Goal: Information Seeking & Learning: Learn about a topic

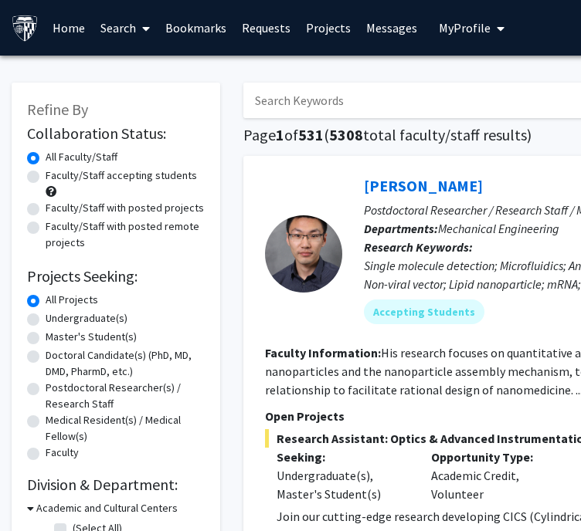
click at [196, 30] on link "Bookmarks" at bounding box center [195, 28] width 76 height 54
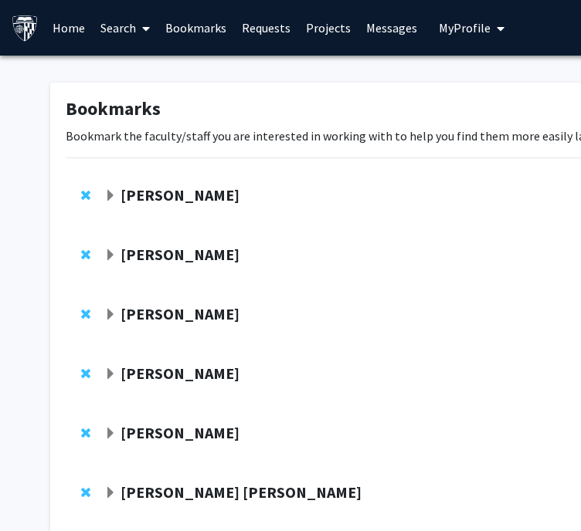
click at [168, 376] on strong "Janet Record" at bounding box center [179, 373] width 119 height 19
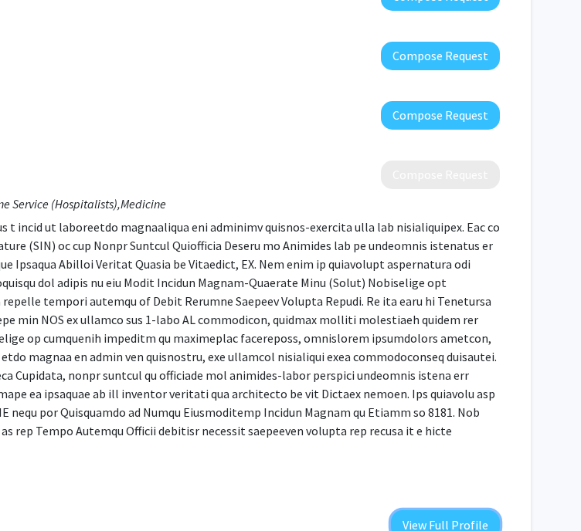
scroll to position [232, 346]
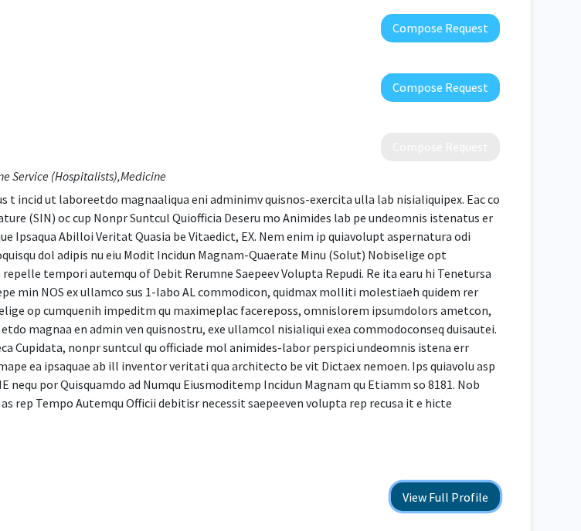
drag, startPoint x: 432, startPoint y: 469, endPoint x: 441, endPoint y: 484, distance: 17.3
drag, startPoint x: 441, startPoint y: 484, endPoint x: 405, endPoint y: 471, distance: 38.6
click at [405, 482] on button "View Full Profile" at bounding box center [445, 496] width 109 height 29
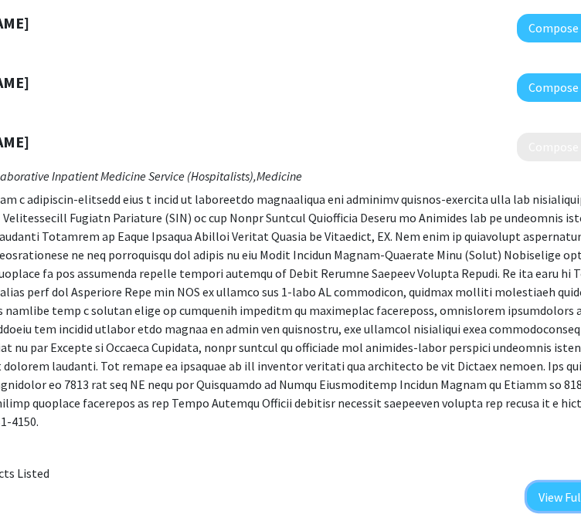
scroll to position [232, 0]
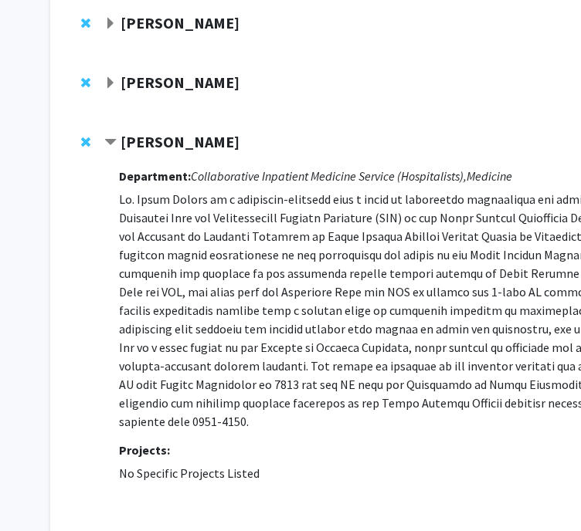
click at [181, 143] on strong "[PERSON_NAME]" at bounding box center [179, 141] width 119 height 19
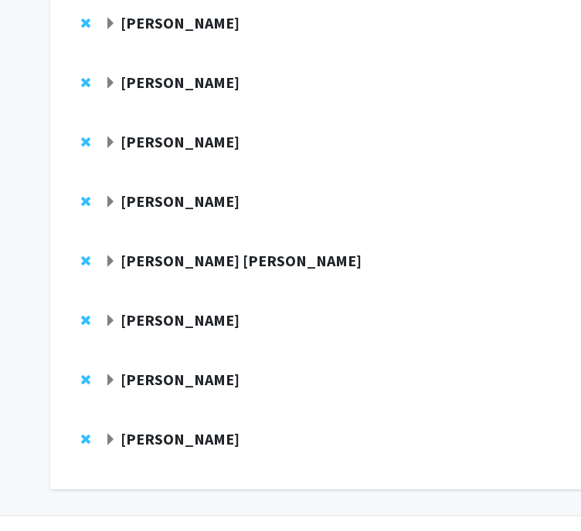
click at [171, 208] on strong "[PERSON_NAME]" at bounding box center [179, 200] width 119 height 19
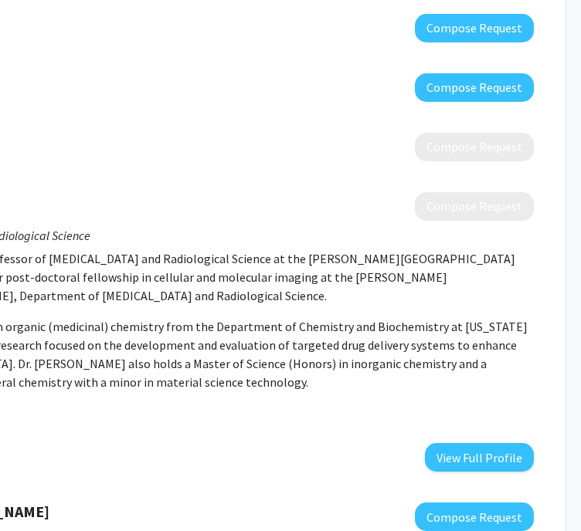
scroll to position [232, 313]
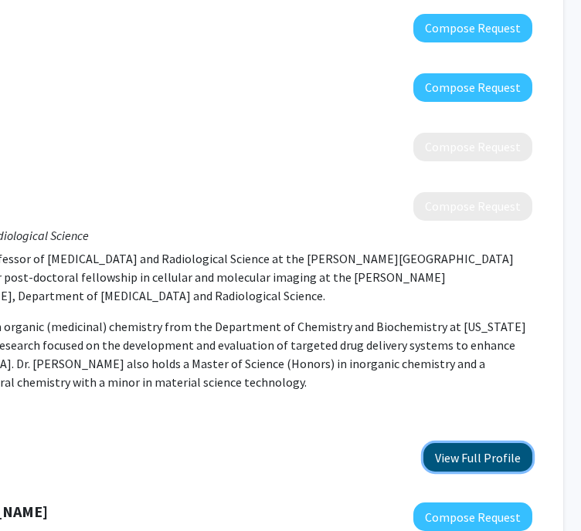
click at [473, 465] on button "View Full Profile" at bounding box center [477, 457] width 109 height 29
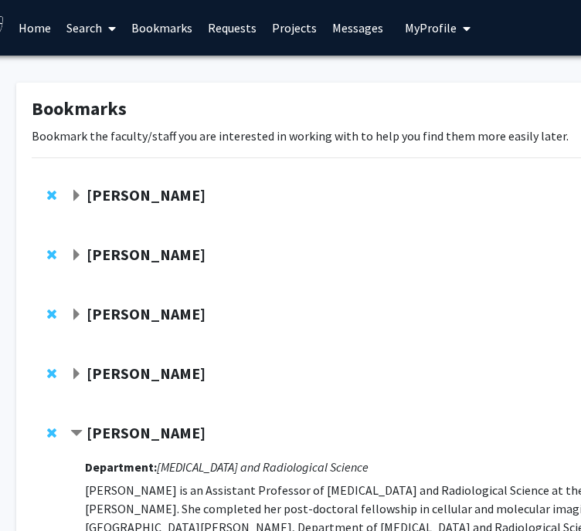
scroll to position [0, 0]
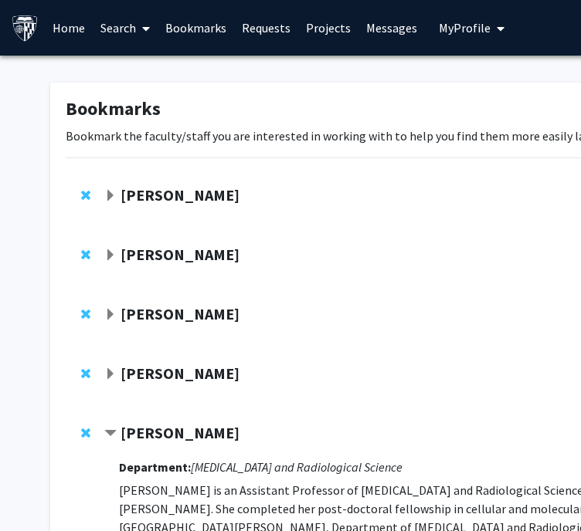
click at [176, 185] on strong "Carlos Romo" at bounding box center [179, 194] width 119 height 19
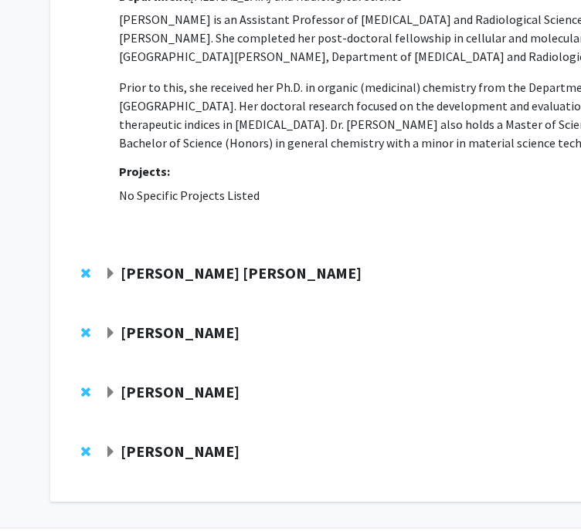
scroll to position [900, 0]
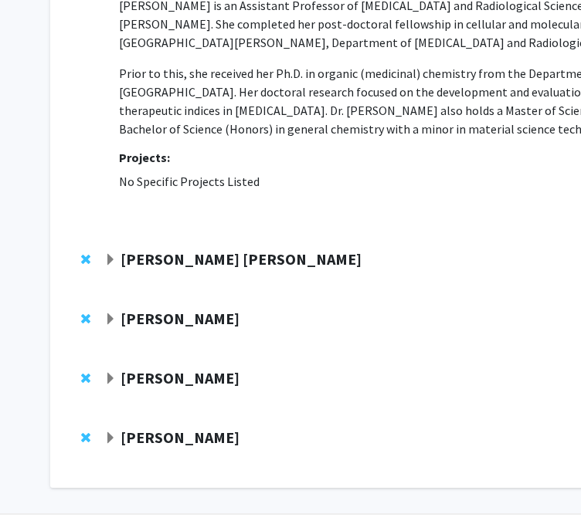
click at [130, 249] on strong "Ying Wei Lum" at bounding box center [240, 258] width 241 height 19
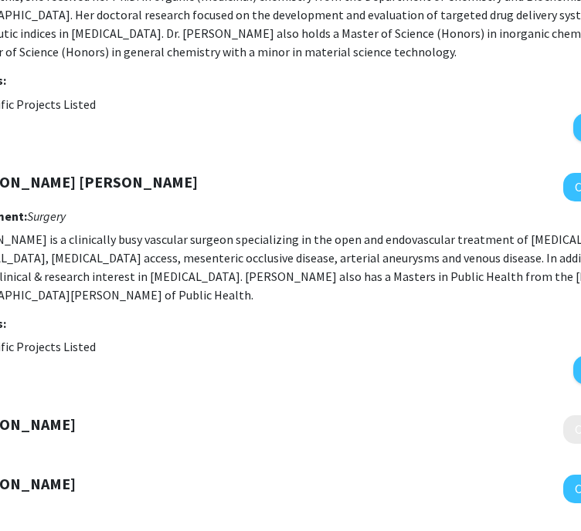
scroll to position [977, 188]
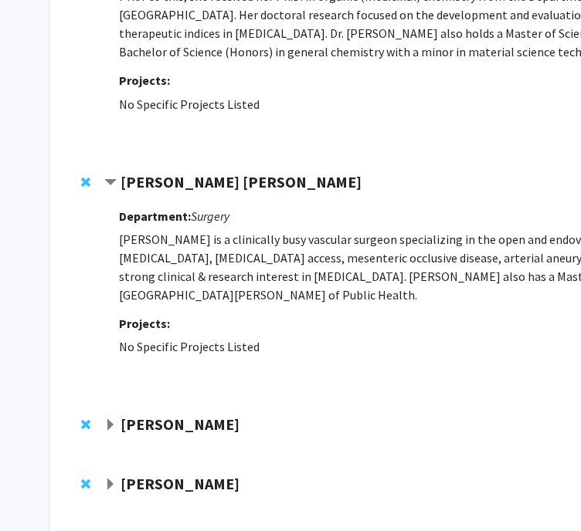
click at [151, 415] on strong "Nathan Irvin" at bounding box center [179, 424] width 119 height 19
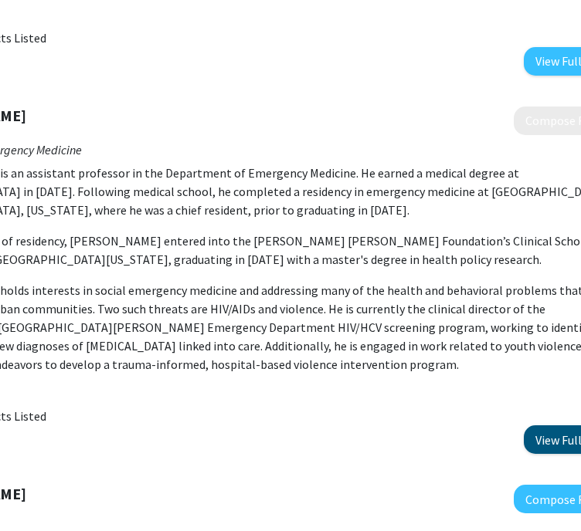
scroll to position [1286, 218]
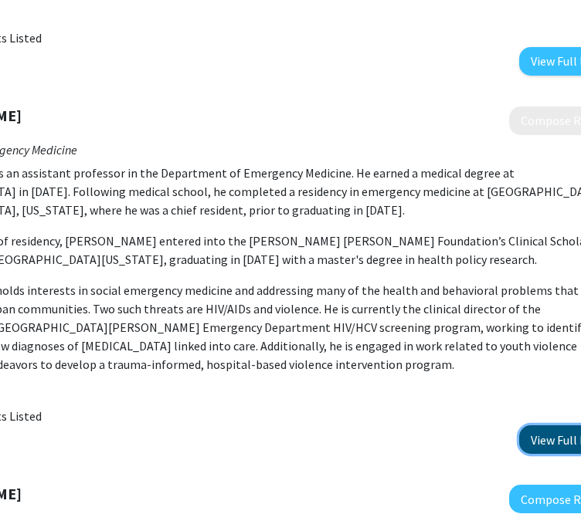
click at [557, 425] on button "View Full Profile" at bounding box center [573, 439] width 109 height 29
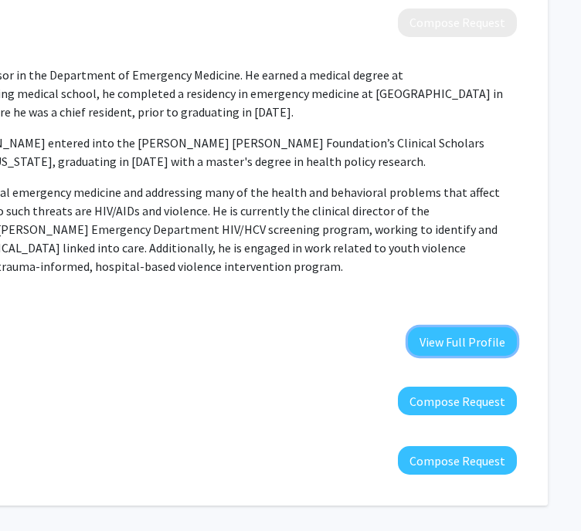
scroll to position [1384, 342]
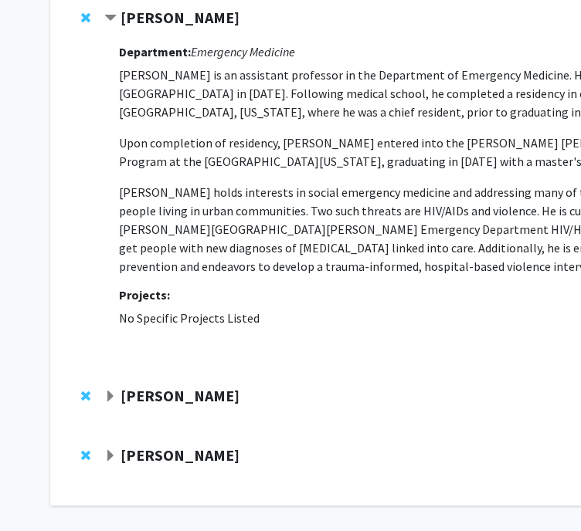
click at [195, 386] on strong "Raj Mukherjee" at bounding box center [179, 395] width 119 height 19
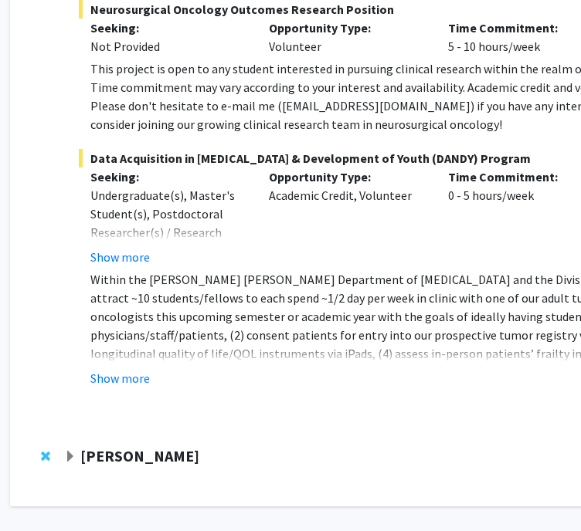
scroll to position [2010, 346]
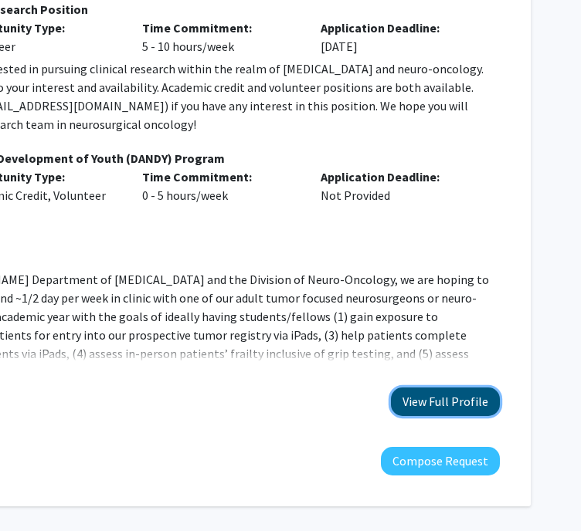
click at [444, 388] on button "View Full Profile" at bounding box center [445, 402] width 109 height 29
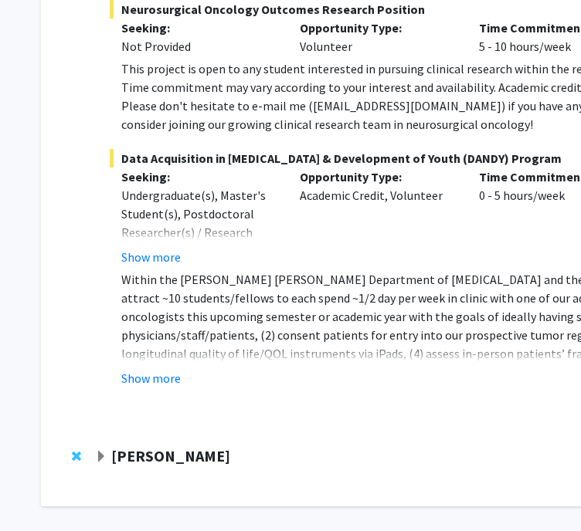
scroll to position [2010, 0]
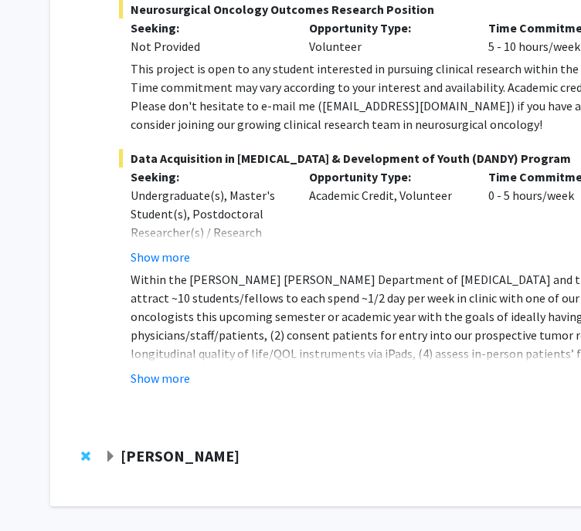
click at [148, 432] on div "Yannis Paulus Compose Request" at bounding box center [463, 461] width 795 height 59
click at [154, 447] on div at bounding box center [474, 461] width 741 height 29
click at [161, 446] on strong "Yannis Paulus" at bounding box center [179, 455] width 119 height 19
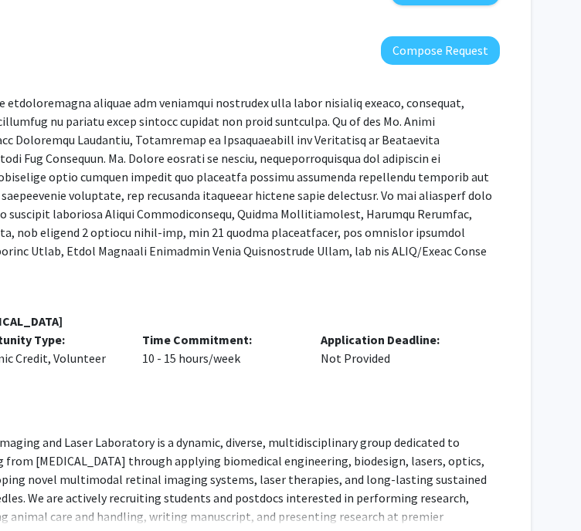
scroll to position [2507, 346]
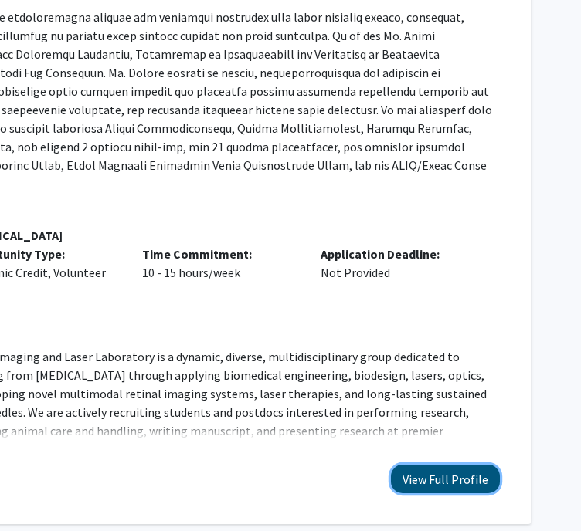
click at [455, 465] on button "View Full Profile" at bounding box center [445, 479] width 109 height 29
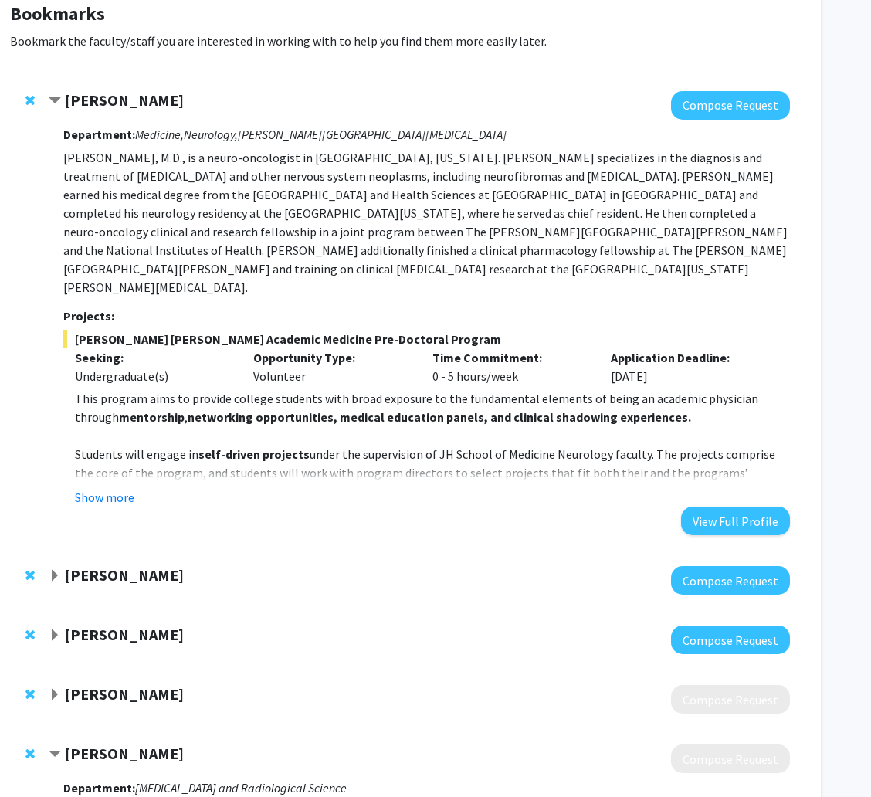
scroll to position [0, 56]
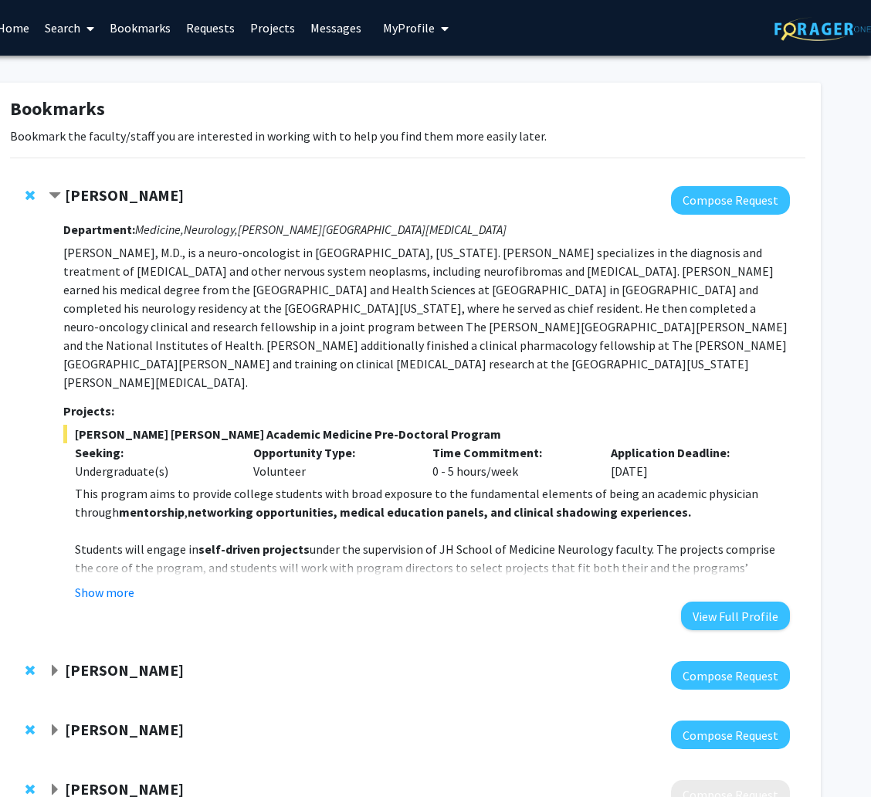
click at [66, 31] on link "Search" at bounding box center [69, 28] width 65 height 54
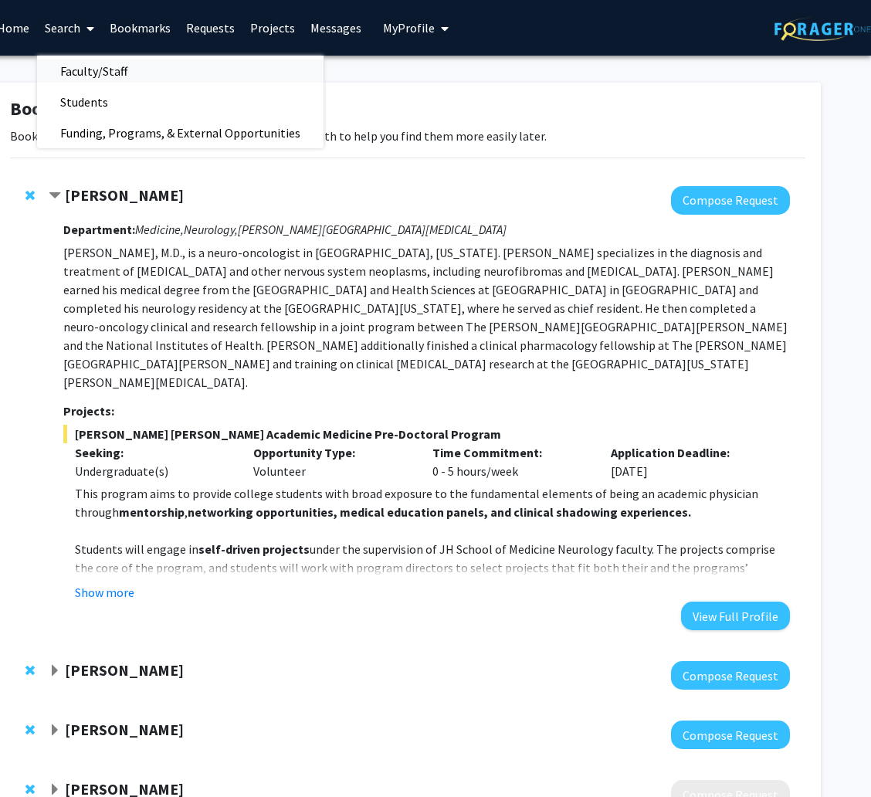
click at [103, 64] on span "Faculty/Staff" at bounding box center [93, 71] width 113 height 31
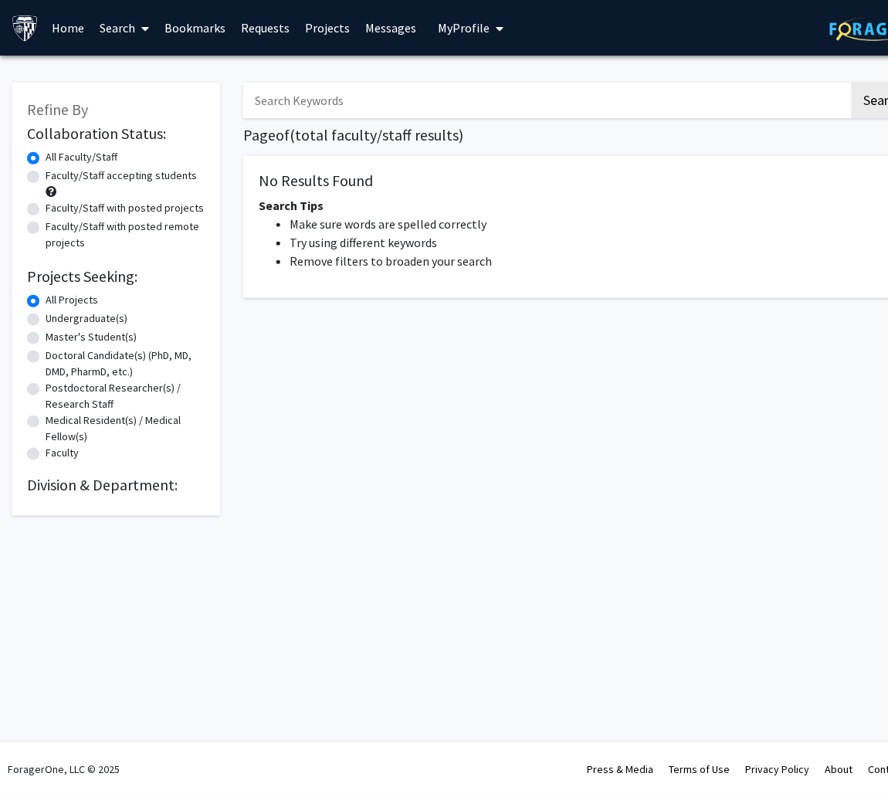
click at [382, 94] on input "Search Keywords" at bounding box center [546, 101] width 606 height 36
type input "molecular biology"
click at [580, 83] on button "Search" at bounding box center [882, 101] width 63 height 36
click at [415, 131] on h1 "Page of ( total faculty/staff results)" at bounding box center [579, 135] width 672 height 19
click at [466, 119] on div "molecular biology Search Page of ( total faculty/staff results) No Results Foun…" at bounding box center [579, 291] width 695 height 449
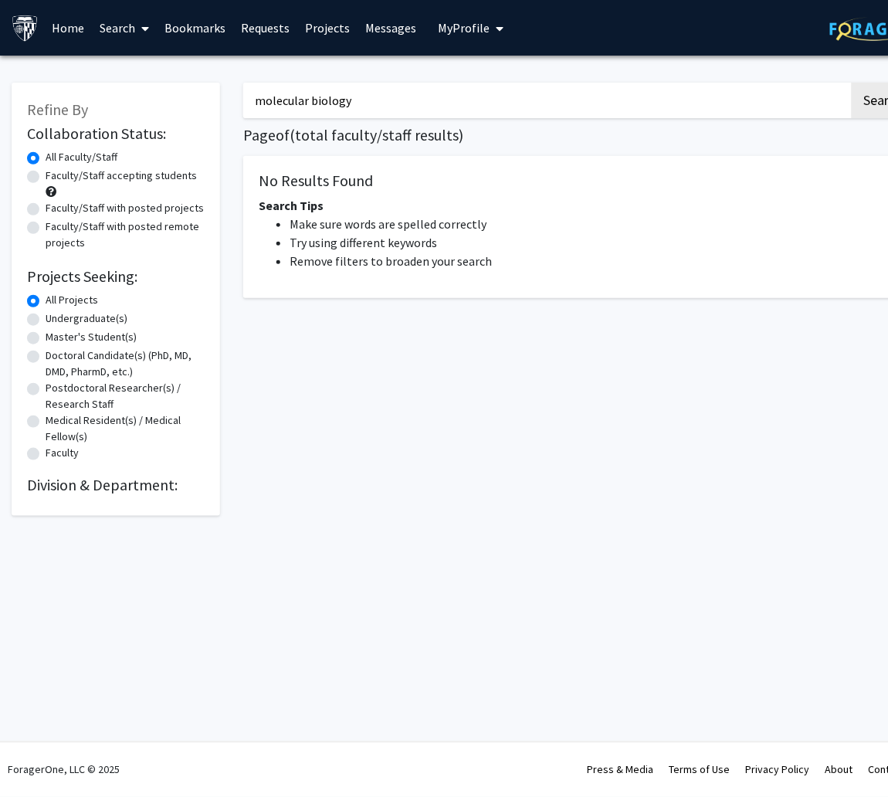
click at [458, 111] on input "molecular biology" at bounding box center [546, 101] width 606 height 36
click at [580, 83] on button "Search" at bounding box center [882, 101] width 63 height 36
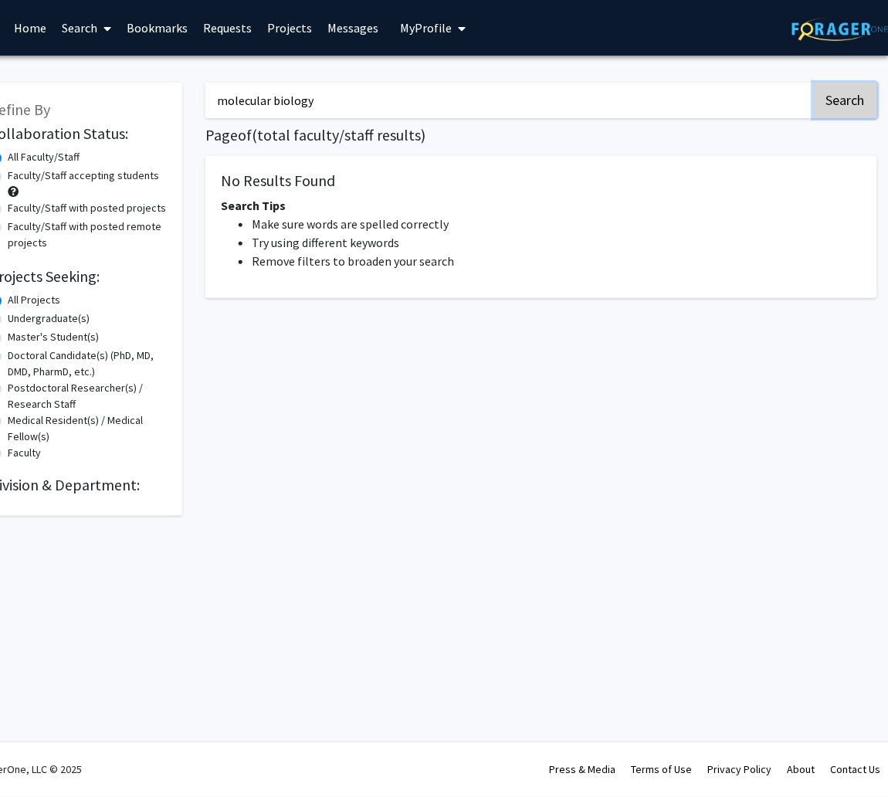
click at [580, 110] on button "Search" at bounding box center [845, 101] width 63 height 36
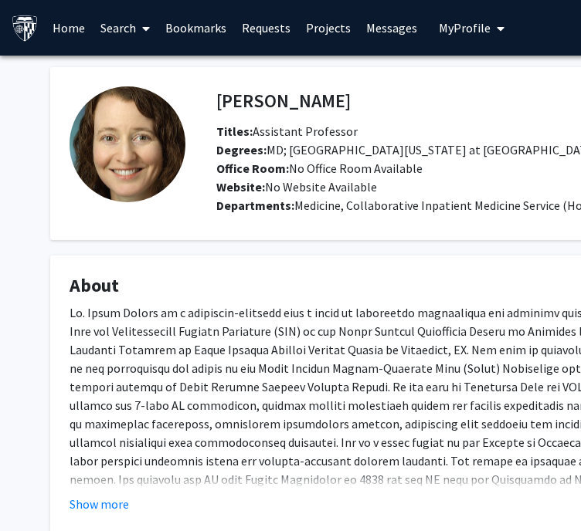
click at [91, 517] on fg-card "About Show more" at bounding box center [463, 394] width 826 height 277
click at [104, 502] on button "Show more" at bounding box center [98, 504] width 59 height 19
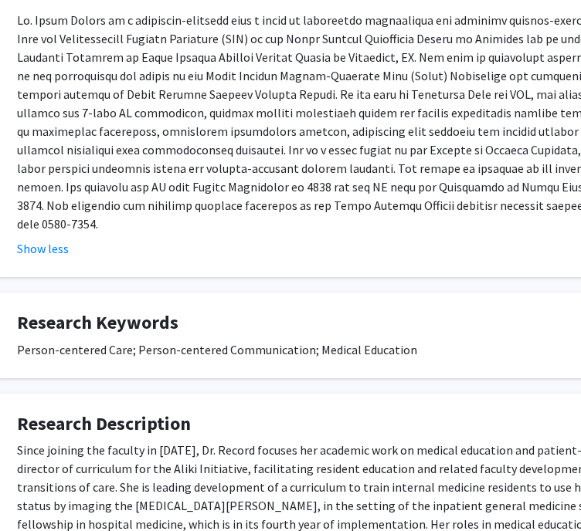
scroll to position [429, 52]
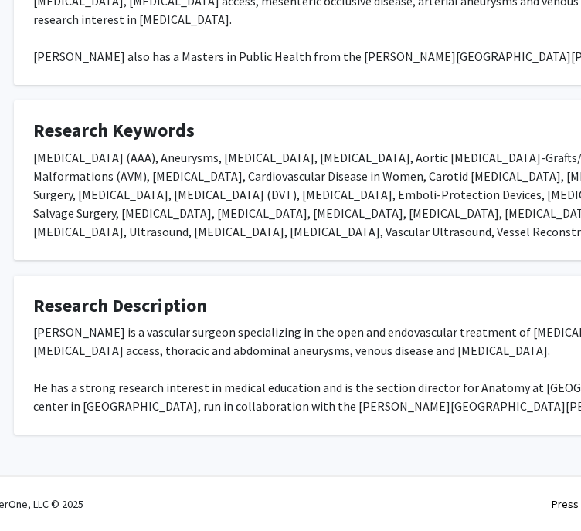
scroll to position [355, 0]
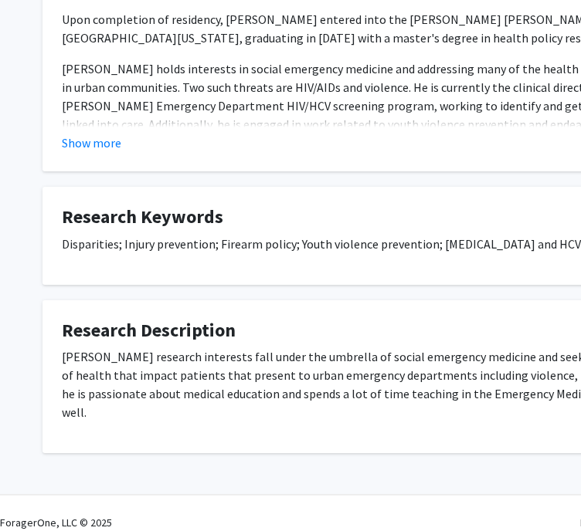
scroll to position [361, 0]
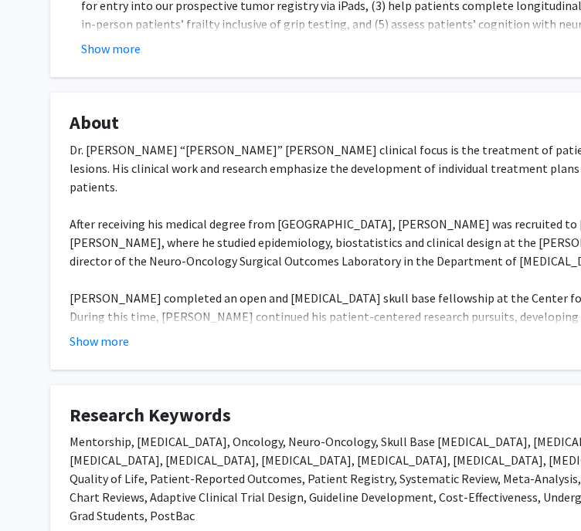
scroll to position [676, 0]
click at [78, 332] on button "Show more" at bounding box center [98, 341] width 59 height 19
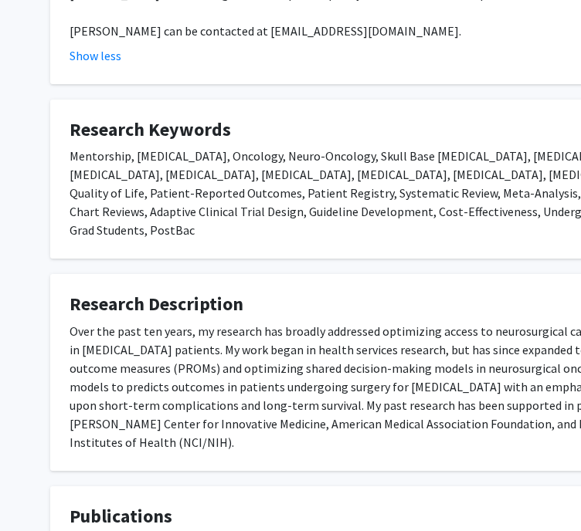
scroll to position [1030, 0]
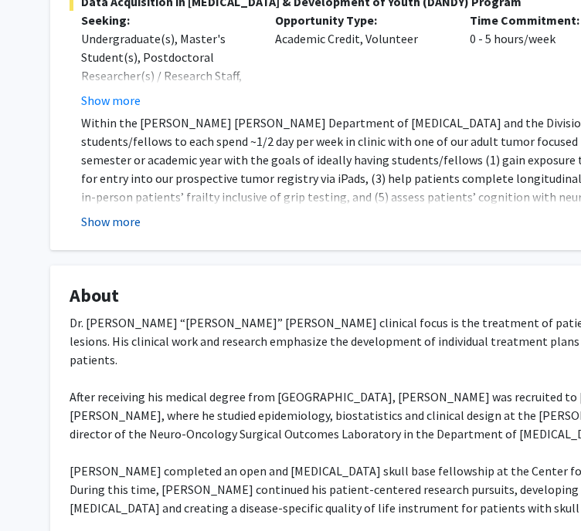
click at [100, 212] on button "Show more" at bounding box center [110, 221] width 59 height 19
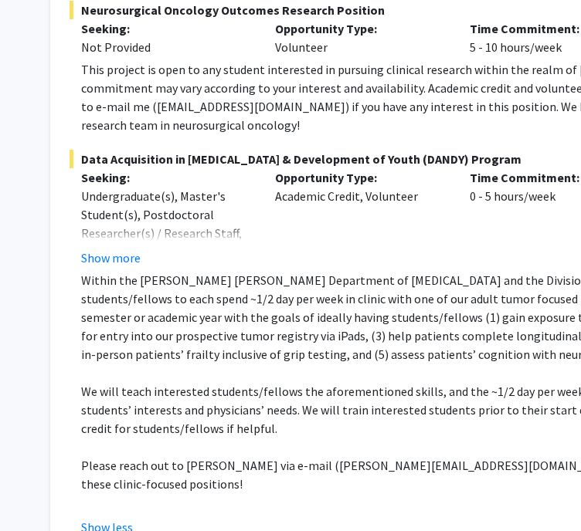
scroll to position [328, 0]
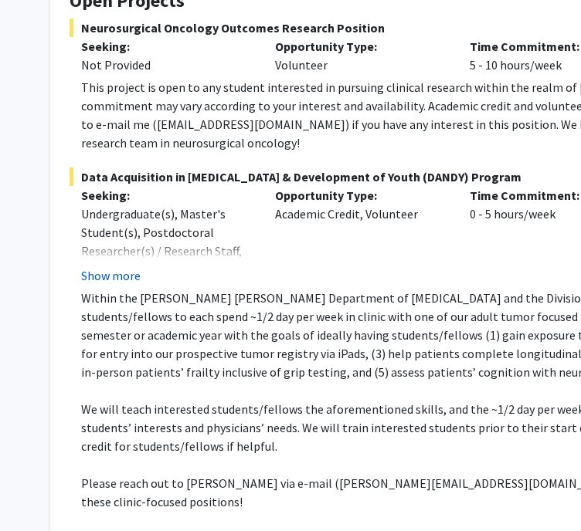
click at [115, 266] on button "Show more" at bounding box center [110, 275] width 59 height 19
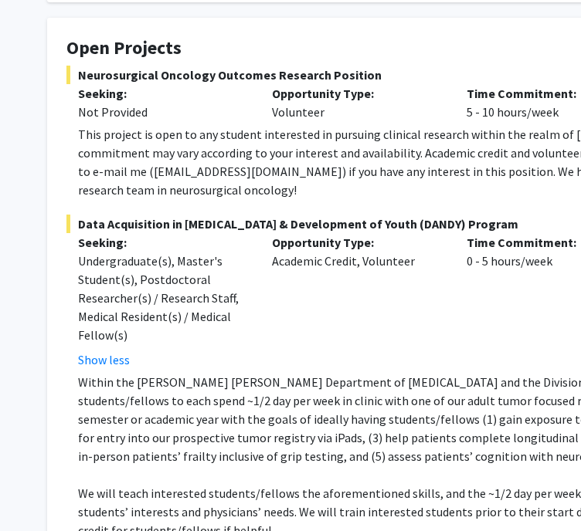
scroll to position [169, 3]
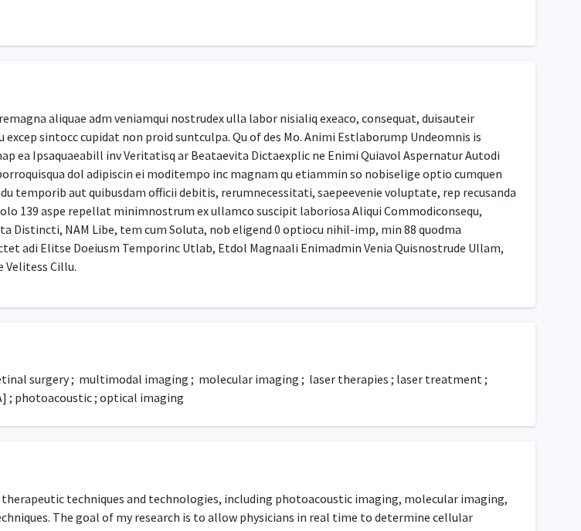
scroll to position [540, 346]
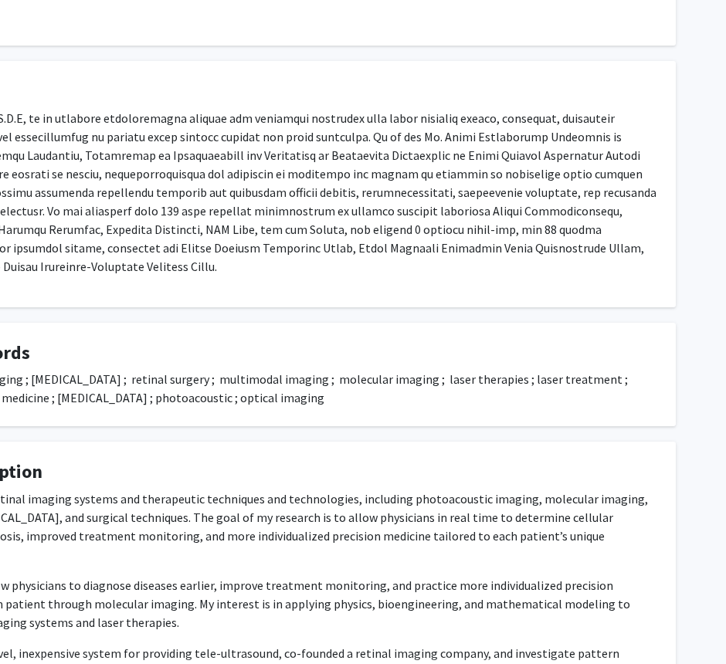
drag, startPoint x: 486, startPoint y: 9, endPoint x: 346, endPoint y: 274, distance: 299.4
click at [347, 274] on p at bounding box center [262, 192] width 787 height 167
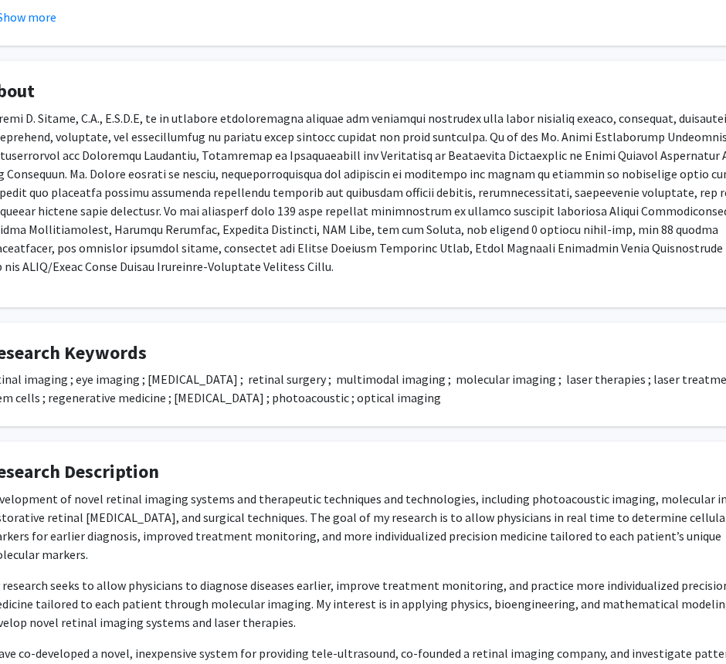
scroll to position [540, 86]
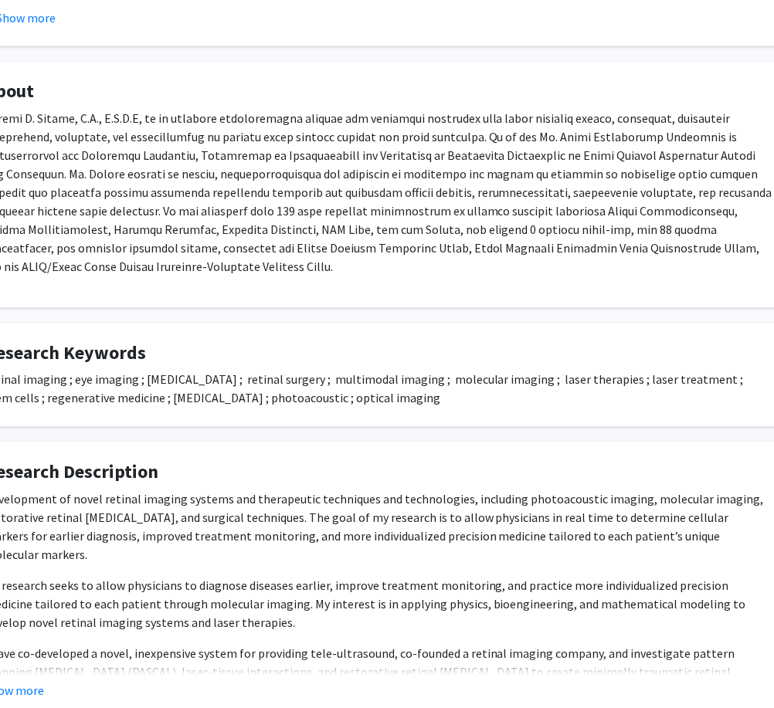
click at [442, 190] on p at bounding box center [378, 193] width 787 height 167
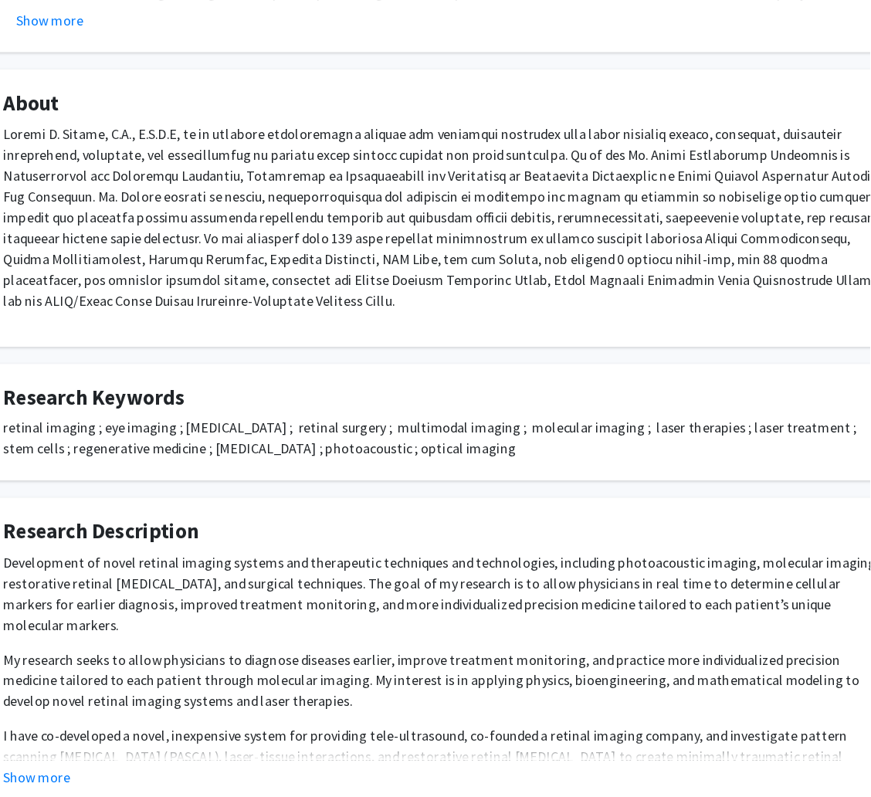
scroll to position [540, 56]
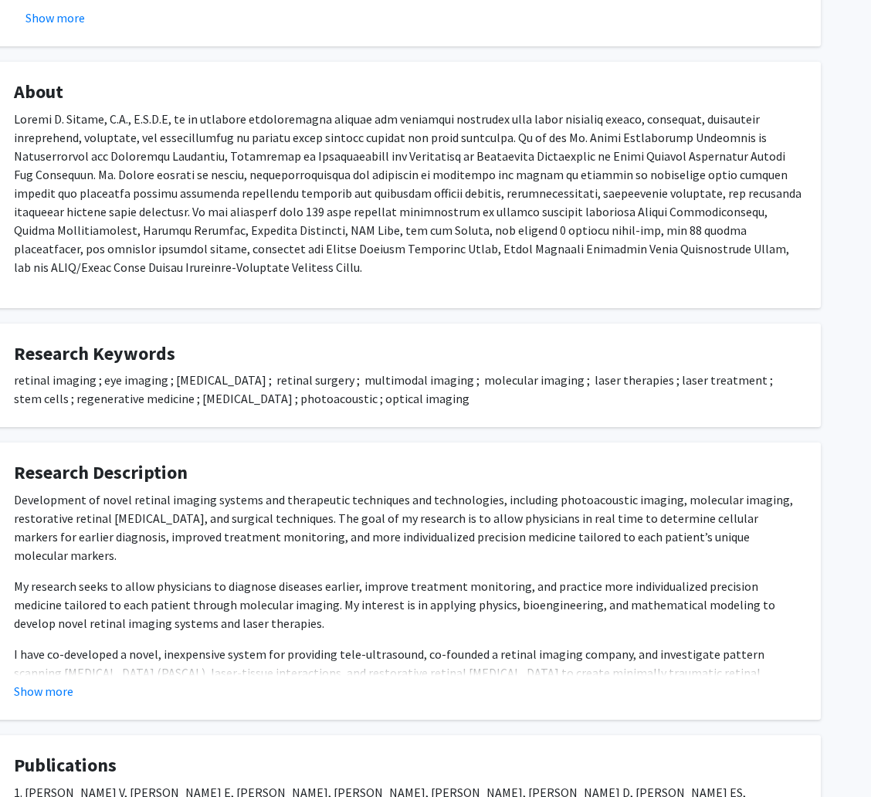
click at [476, 179] on p at bounding box center [407, 193] width 787 height 167
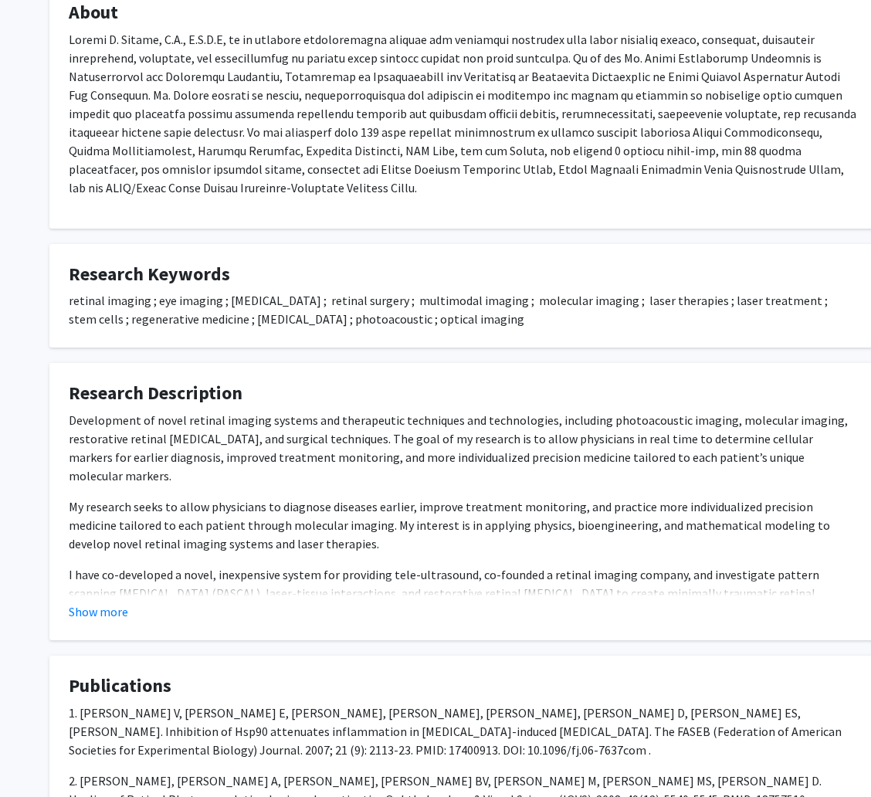
scroll to position [621, 1]
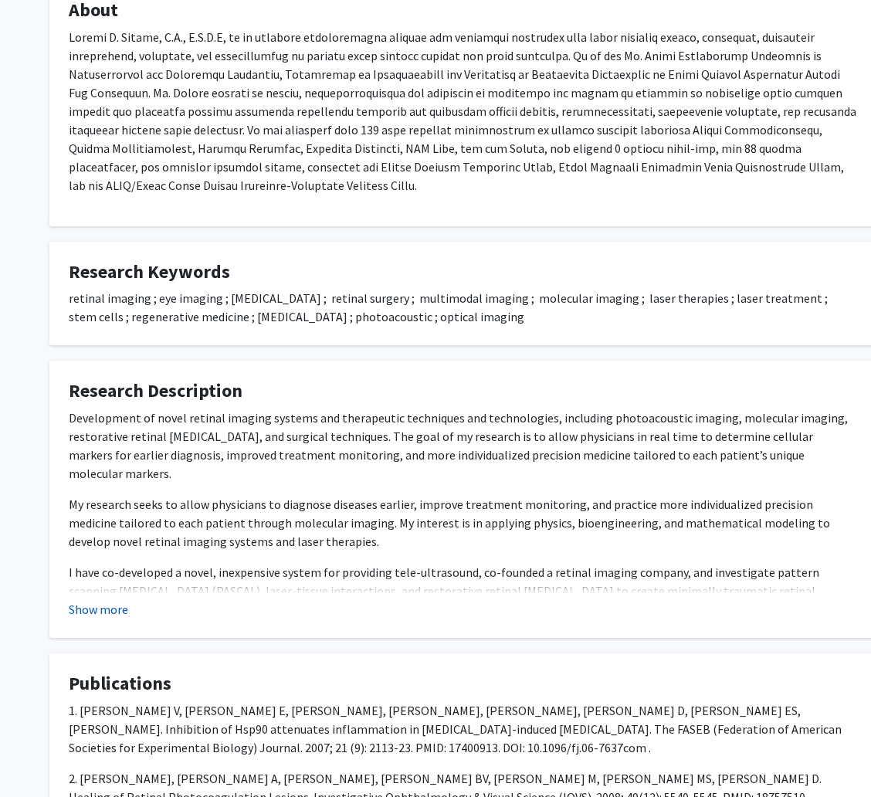
click at [94, 530] on button "Show more" at bounding box center [98, 609] width 59 height 19
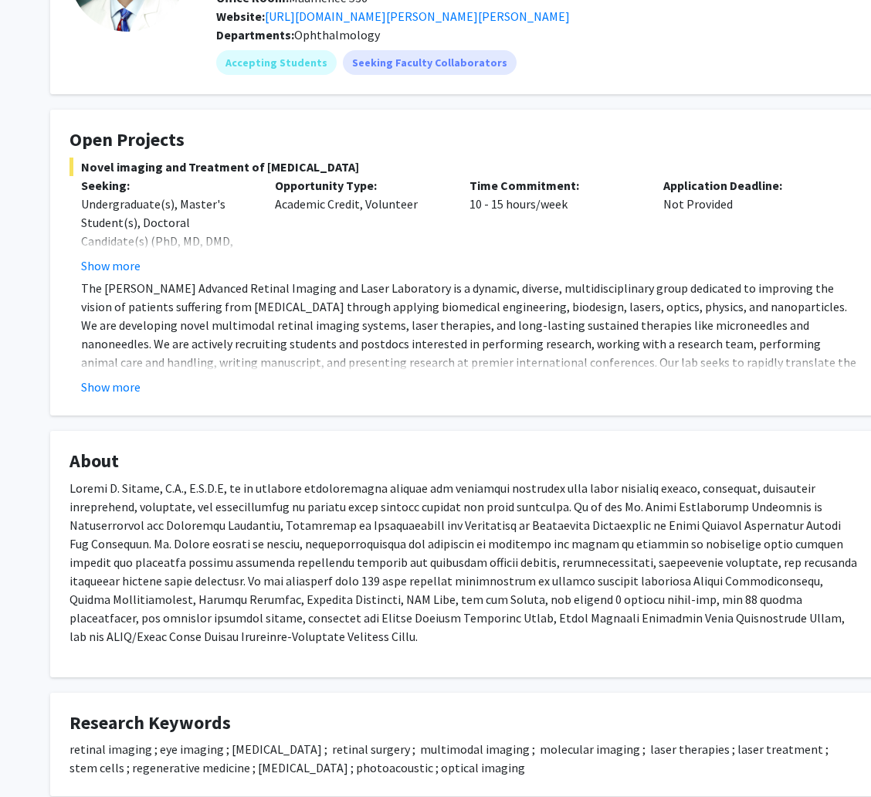
scroll to position [118, 0]
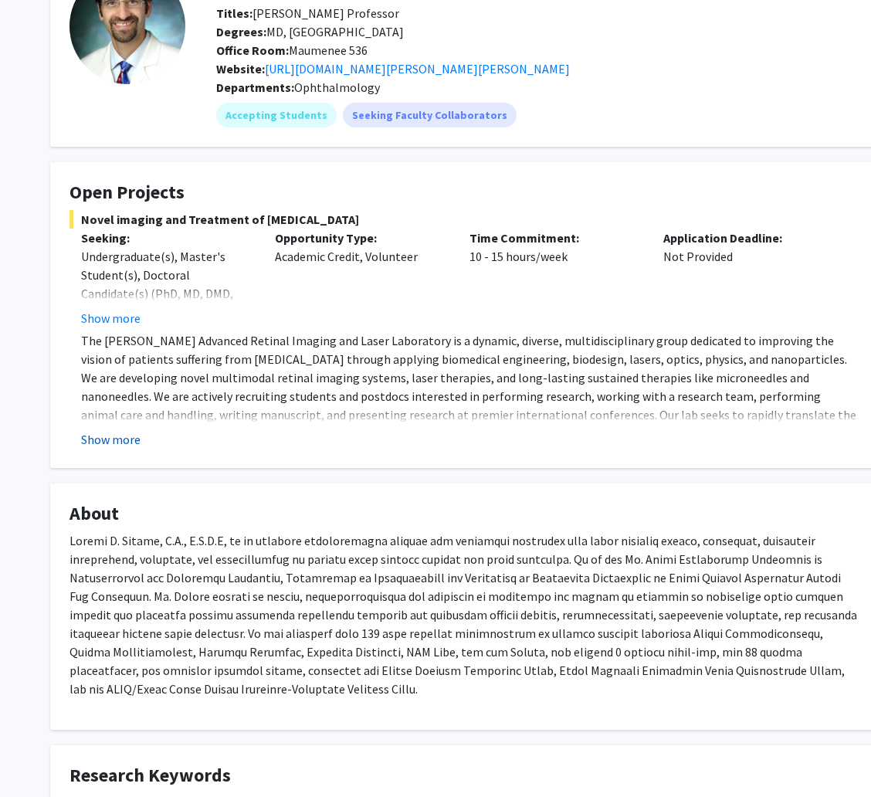
click at [100, 430] on button "Show more" at bounding box center [110, 439] width 59 height 19
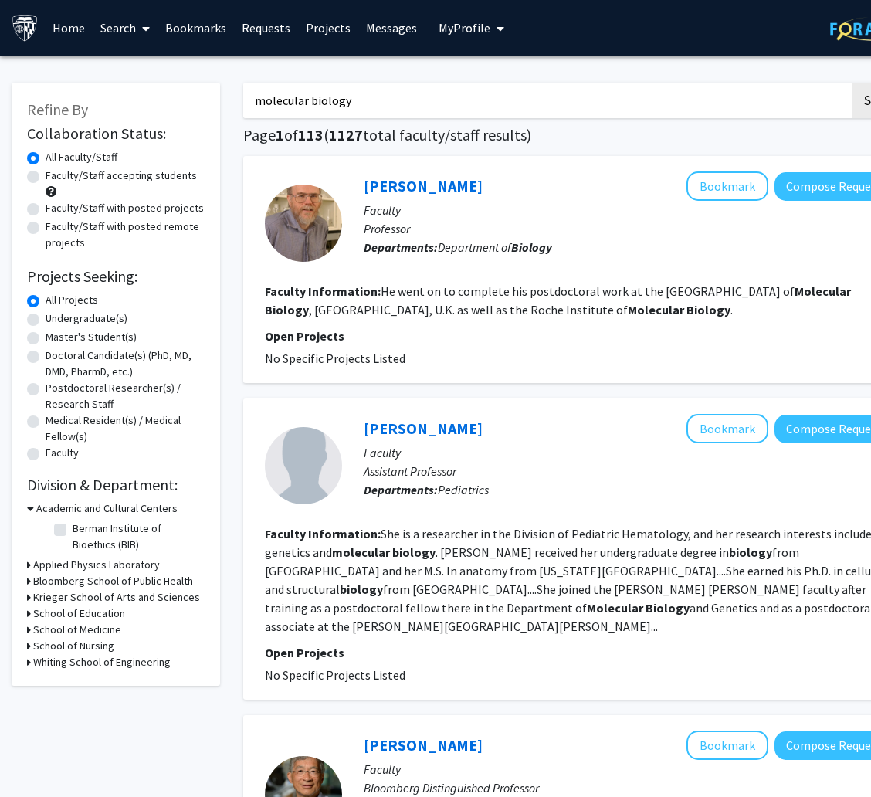
click at [92, 315] on label "Undergraduate(s)" at bounding box center [87, 318] width 82 height 16
click at [56, 315] on input "Undergraduate(s)" at bounding box center [51, 315] width 10 height 10
radio input "true"
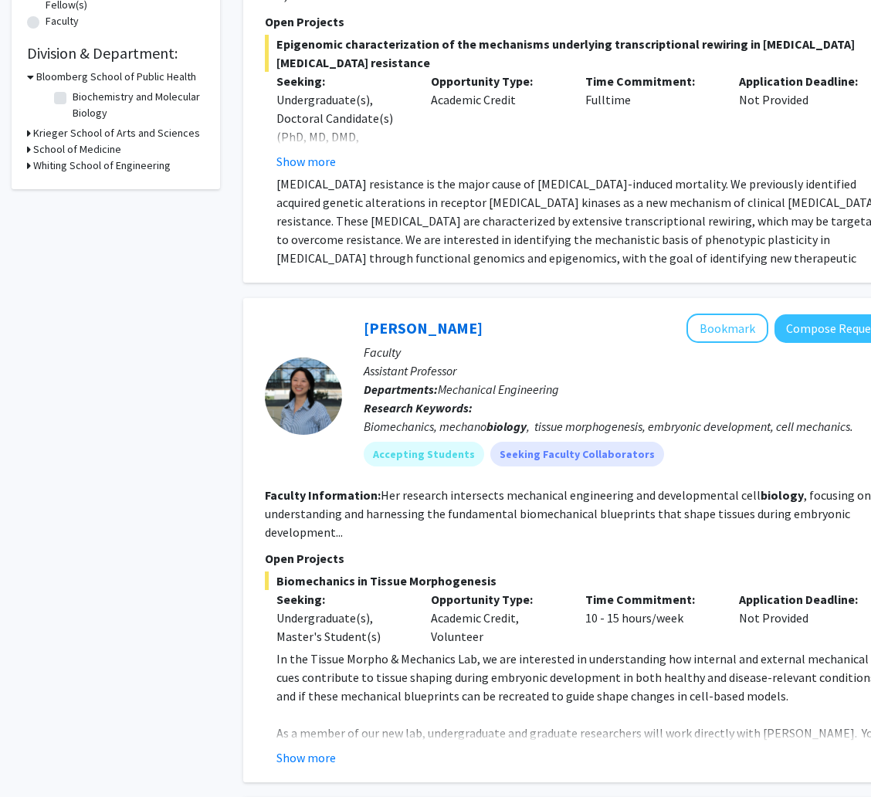
scroll to position [463, 0]
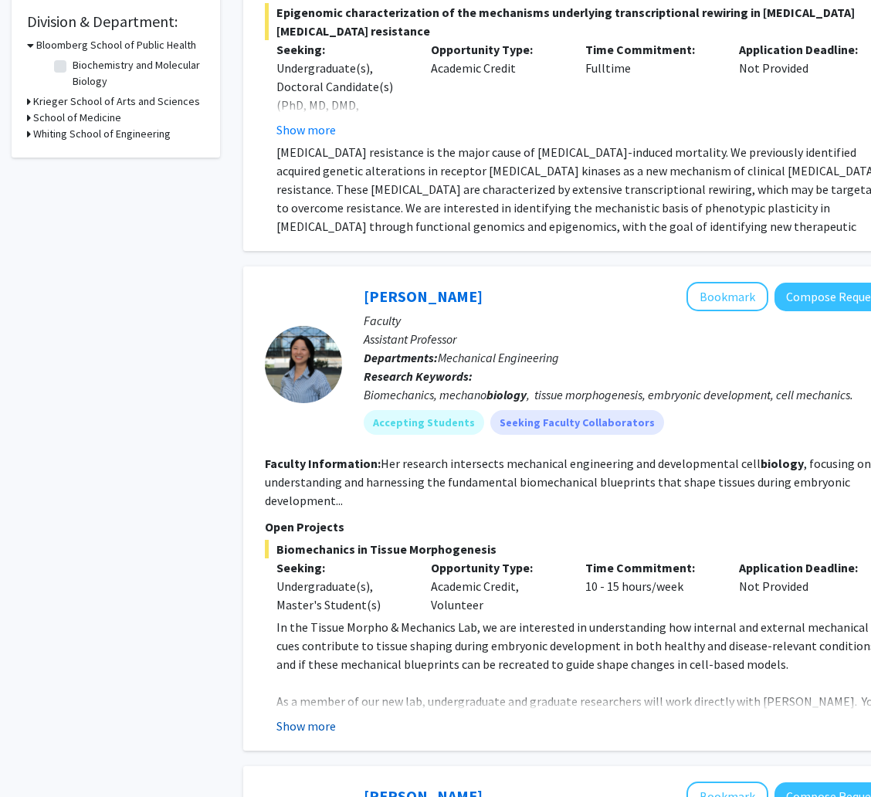
click at [322, 716] on button "Show more" at bounding box center [305, 725] width 59 height 19
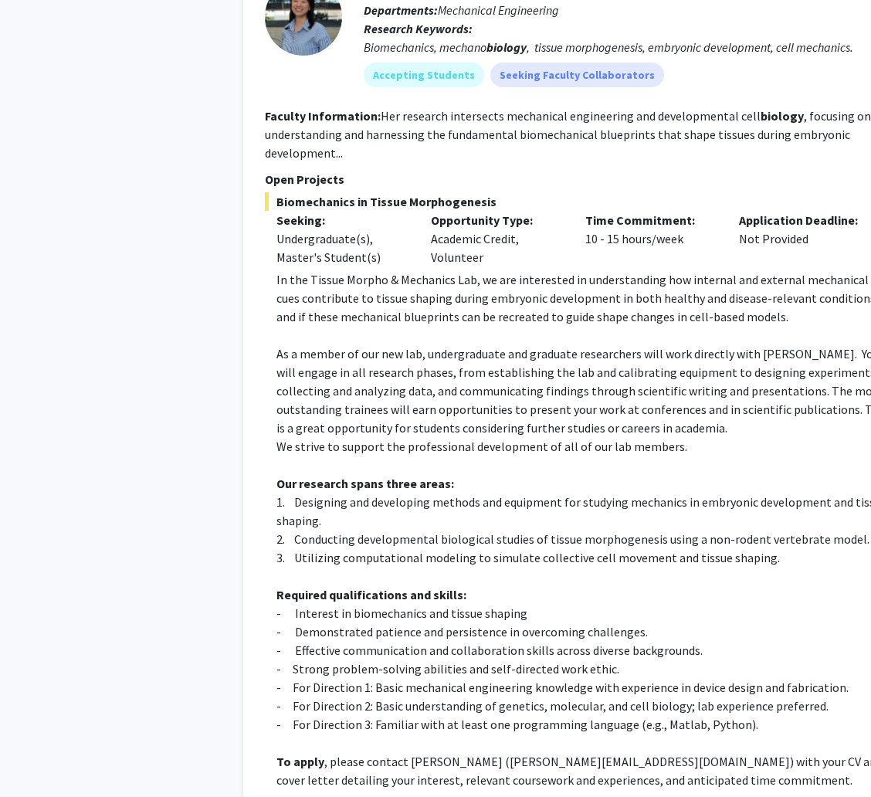
scroll to position [811, 56]
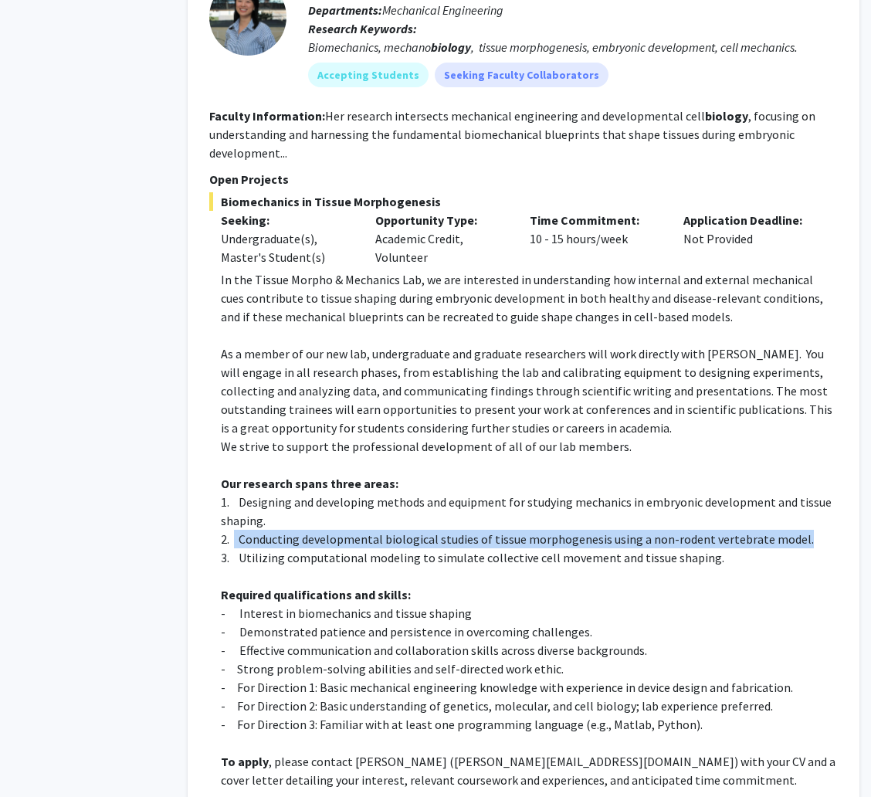
drag, startPoint x: 235, startPoint y: 517, endPoint x: 812, endPoint y: 516, distance: 577.4
click at [812, 530] on p "2. Conducting developmental biological studies of tissue morphogenesis using a …" at bounding box center [529, 539] width 617 height 19
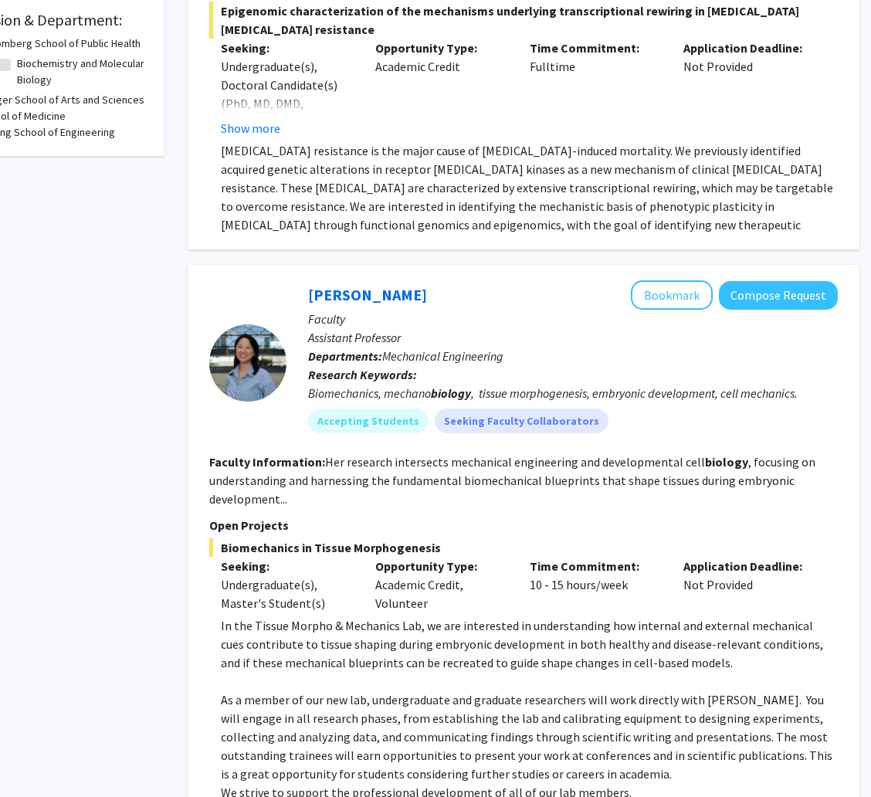
scroll to position [463, 56]
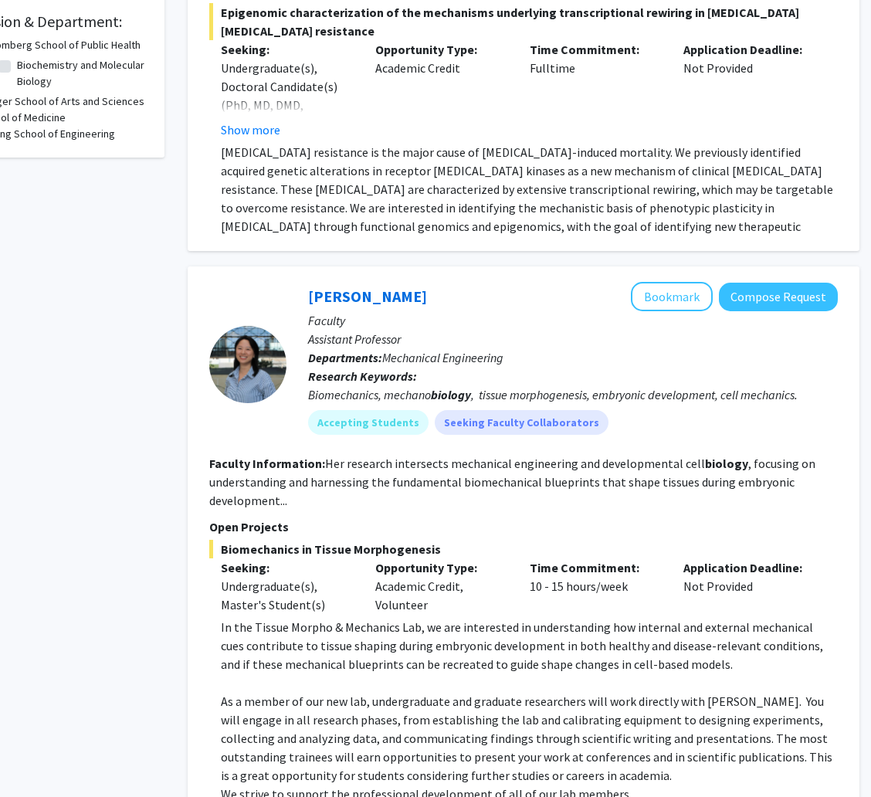
click at [449, 330] on p "Assistant Professor" at bounding box center [573, 339] width 530 height 19
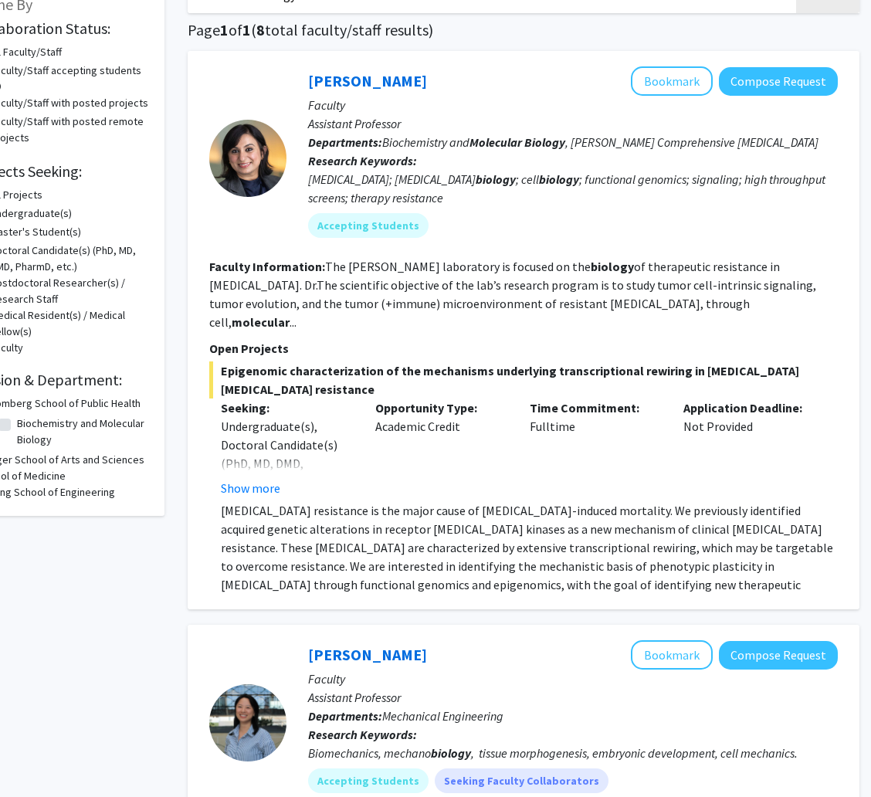
scroll to position [0, 56]
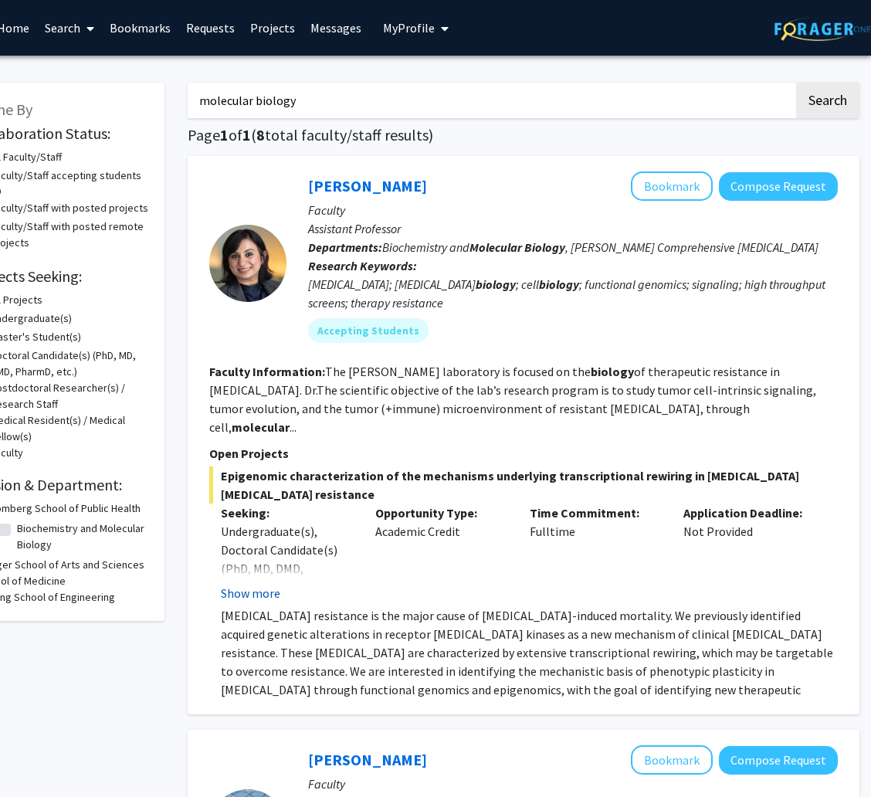
click at [254, 584] on button "Show more" at bounding box center [250, 593] width 59 height 19
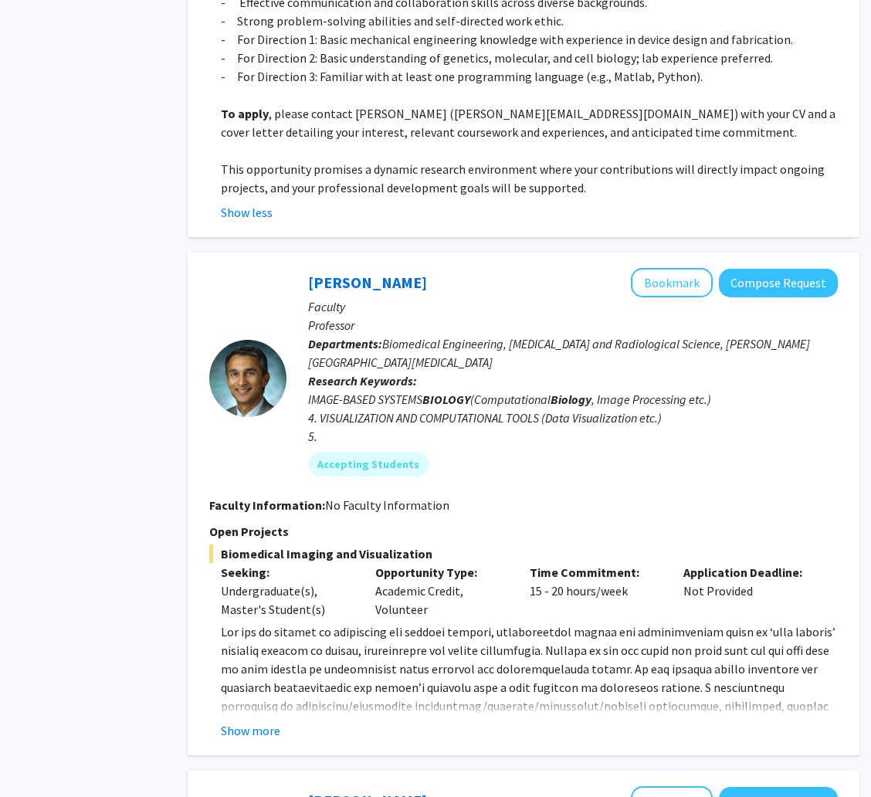
scroll to position [1621, 56]
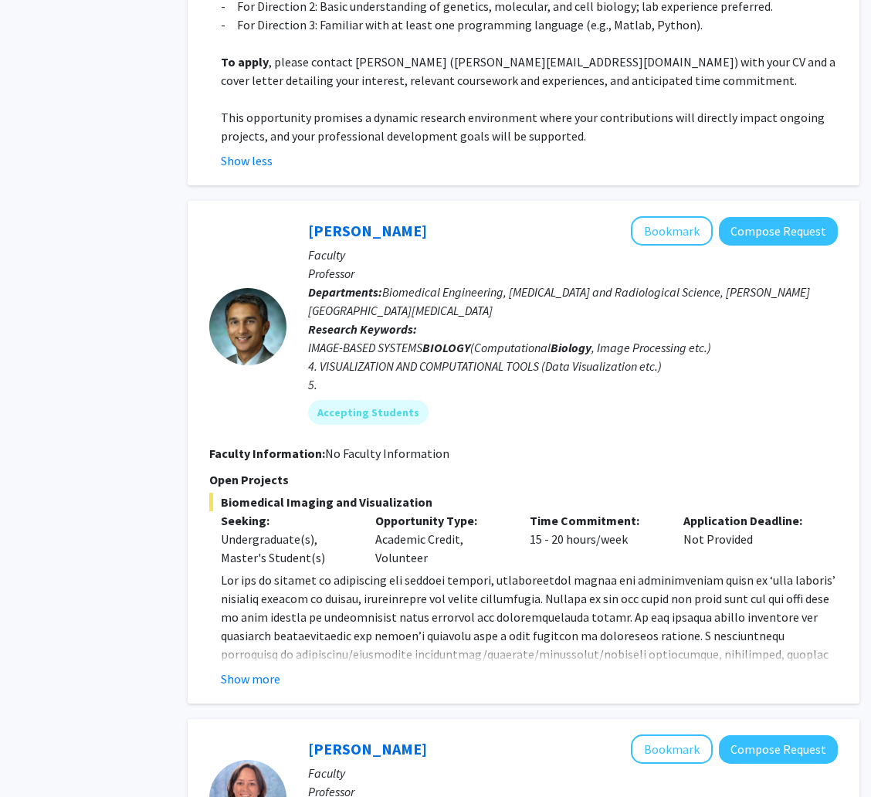
click at [261, 669] on button "Show more" at bounding box center [250, 678] width 59 height 19
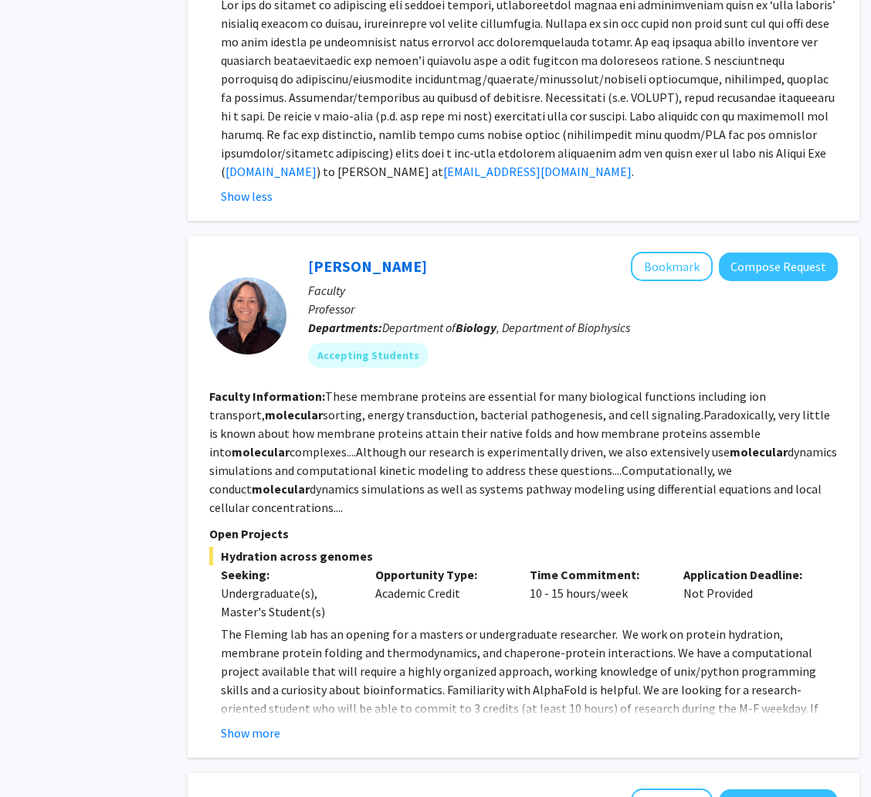
scroll to position [2199, 56]
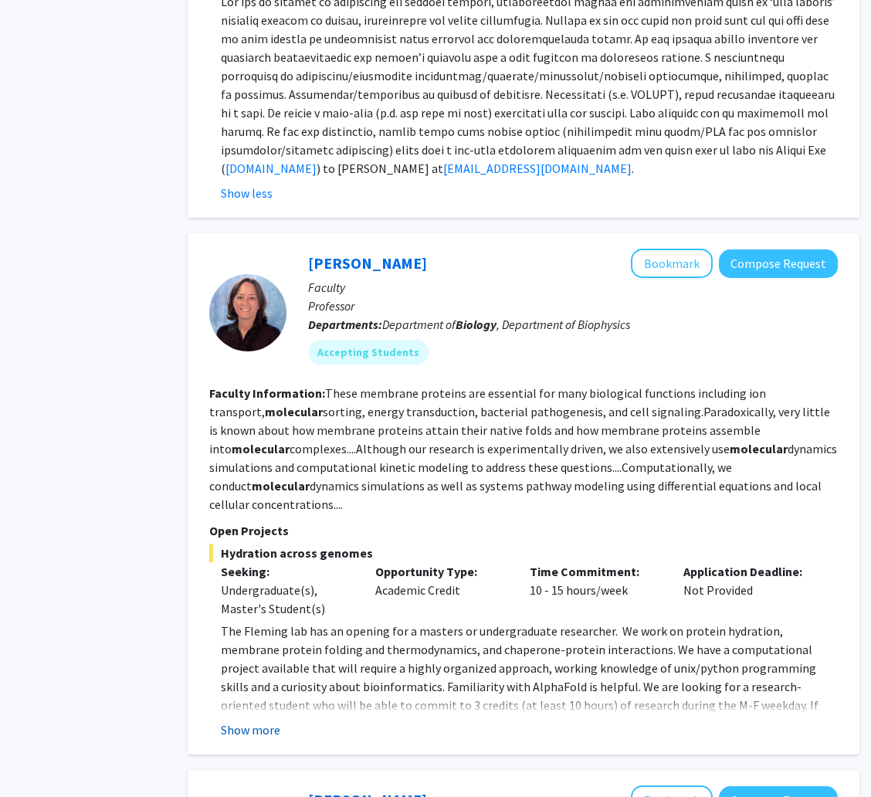
click at [256, 720] on button "Show more" at bounding box center [250, 729] width 59 height 19
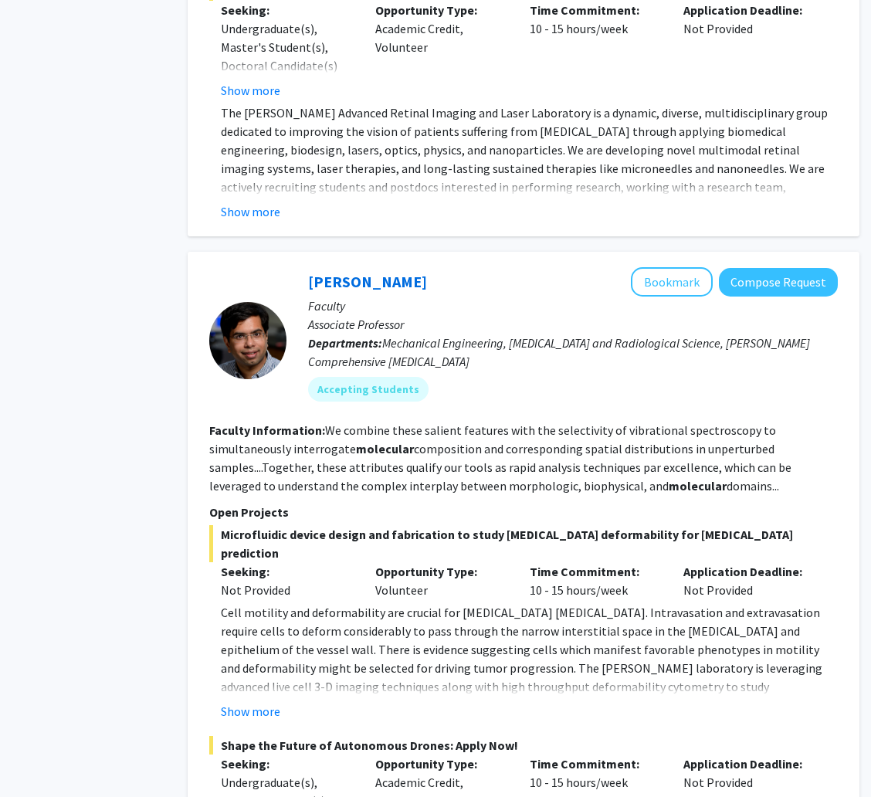
scroll to position [4052, 56]
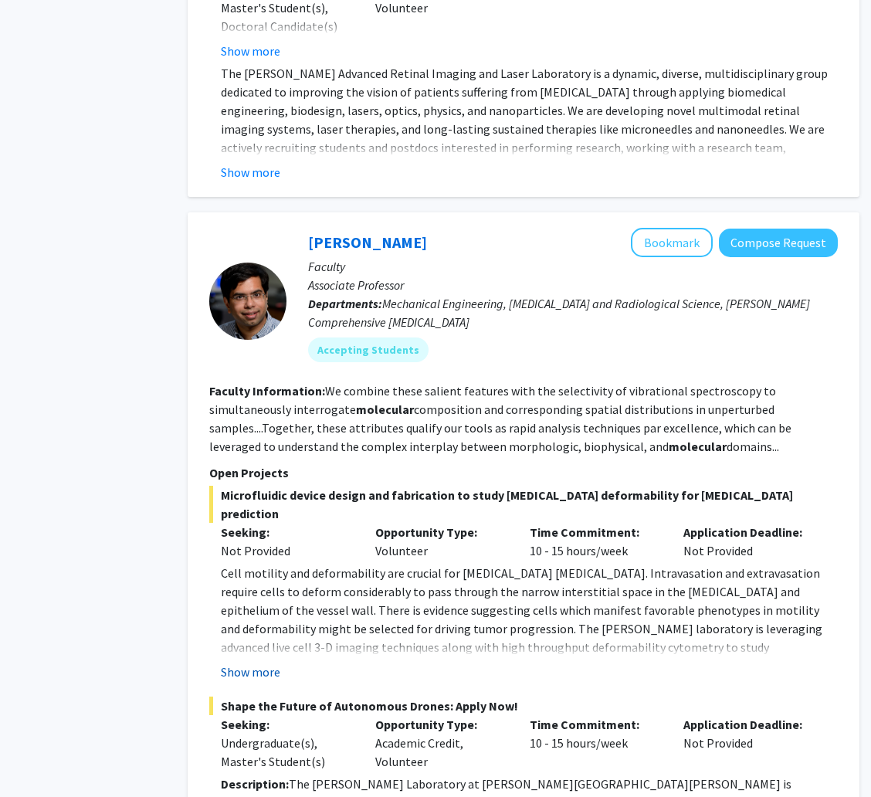
click at [254, 662] on button "Show more" at bounding box center [250, 671] width 59 height 19
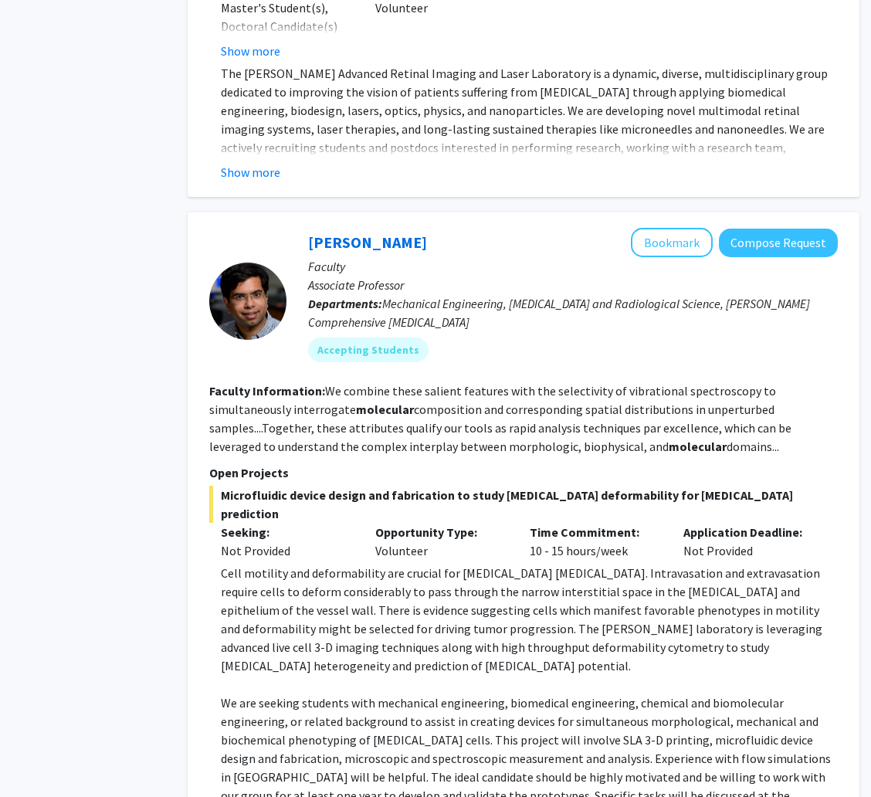
scroll to position [4515, 56]
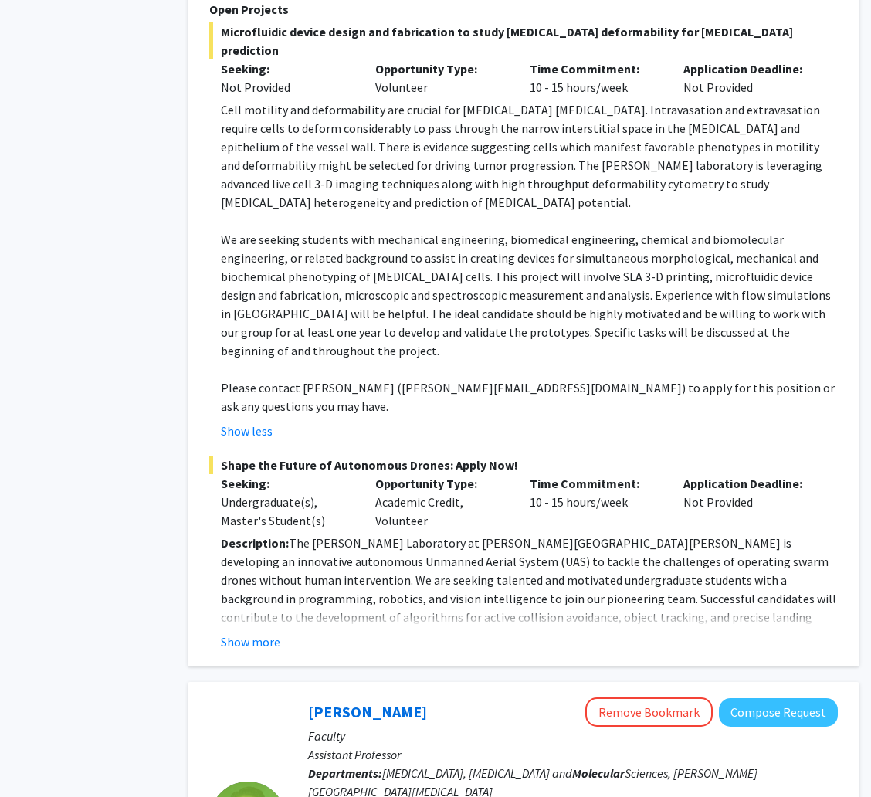
click at [247, 494] on div "Ishan Barman Bookmark Compose Request Faculty Associate Professor Departments: …" at bounding box center [524, 207] width 672 height 917
click at [256, 632] on button "Show more" at bounding box center [250, 641] width 59 height 19
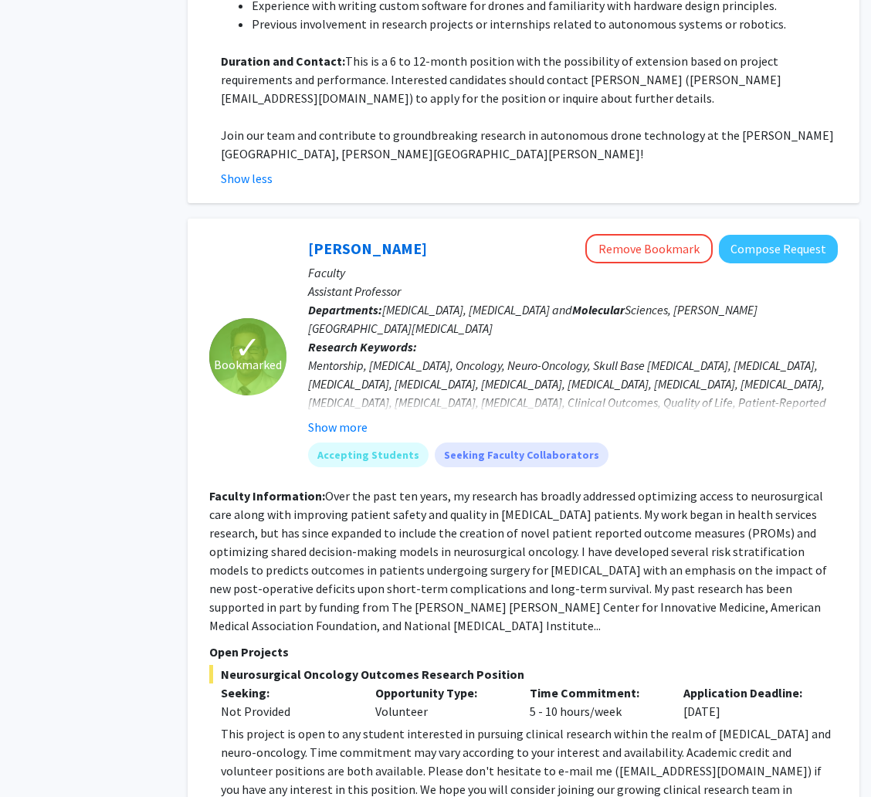
scroll to position [5687, 56]
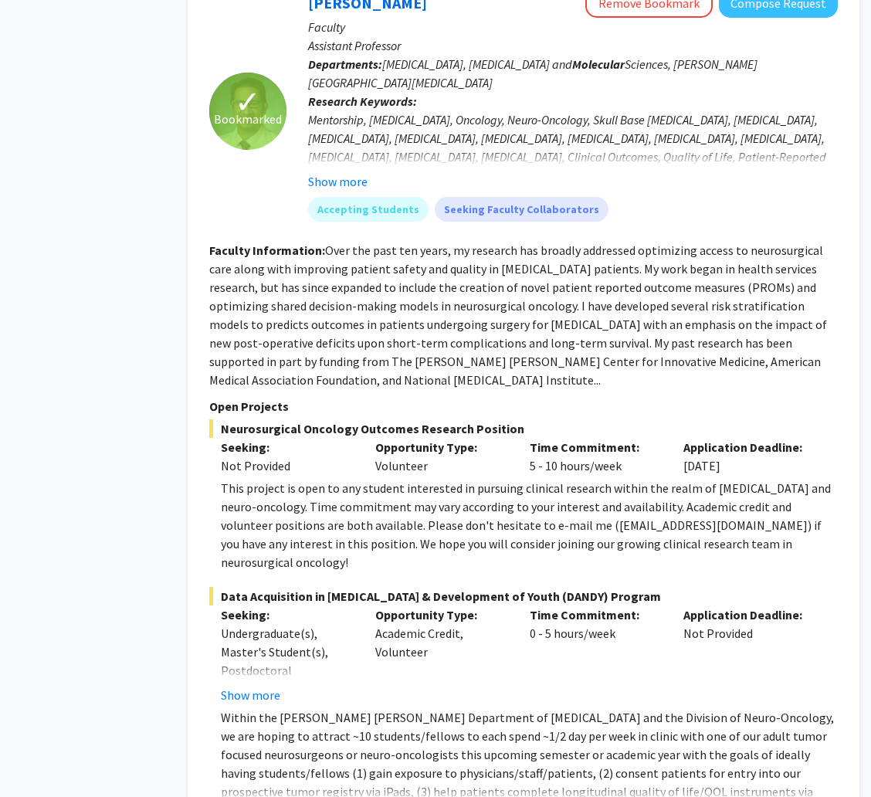
drag, startPoint x: 560, startPoint y: 674, endPoint x: 561, endPoint y: 661, distance: 13.2
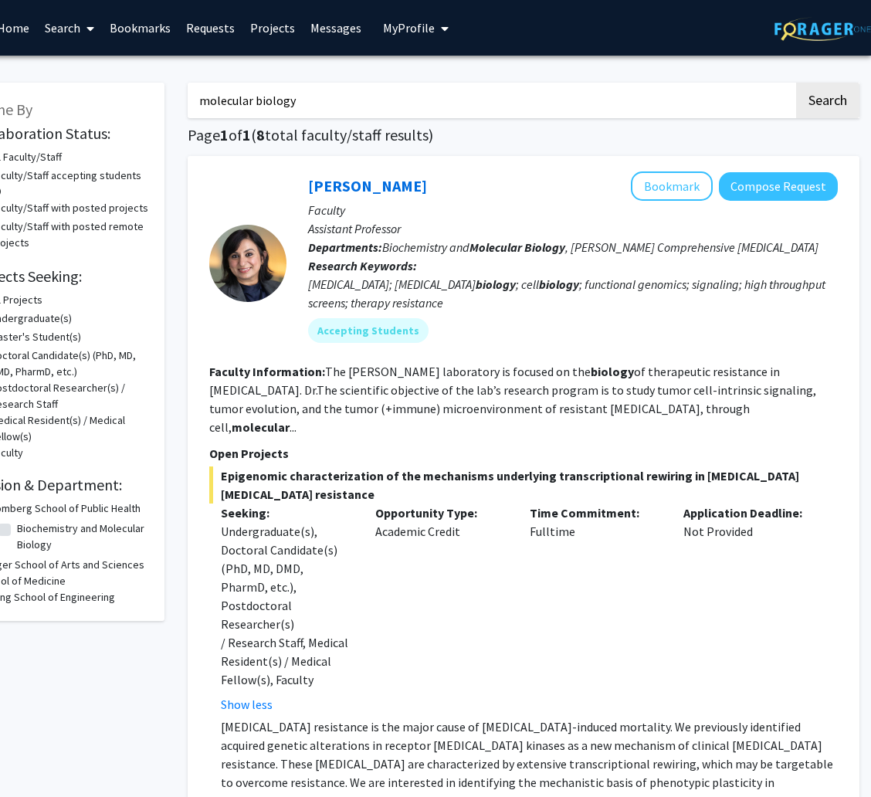
scroll to position [0, 0]
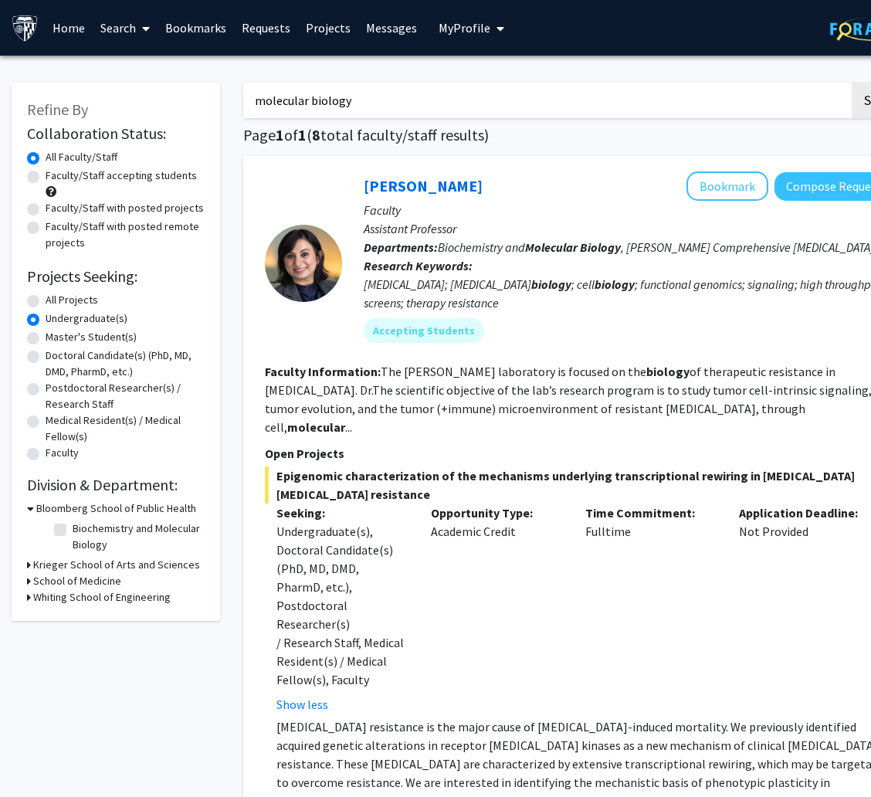
click at [56, 298] on label "All Projects" at bounding box center [72, 300] width 52 height 16
click at [56, 298] on input "All Projects" at bounding box center [51, 297] width 10 height 10
radio input "true"
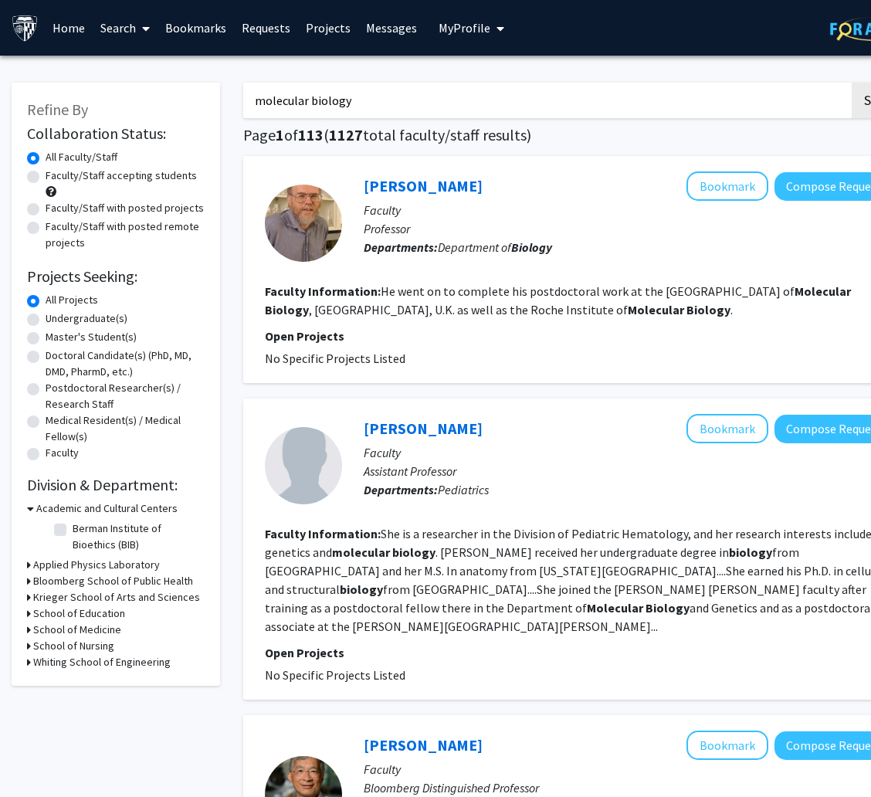
click at [114, 176] on label "Faculty/Staff accepting students" at bounding box center [121, 176] width 151 height 16
click at [56, 176] on input "Faculty/Staff accepting students" at bounding box center [51, 173] width 10 height 10
radio input "true"
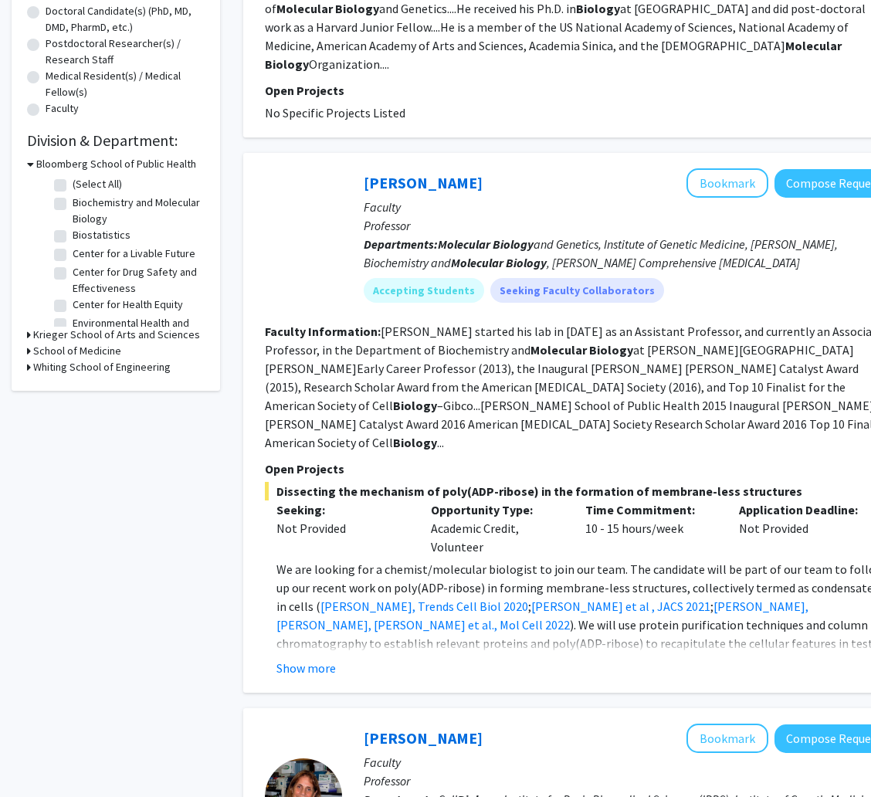
scroll to position [347, 0]
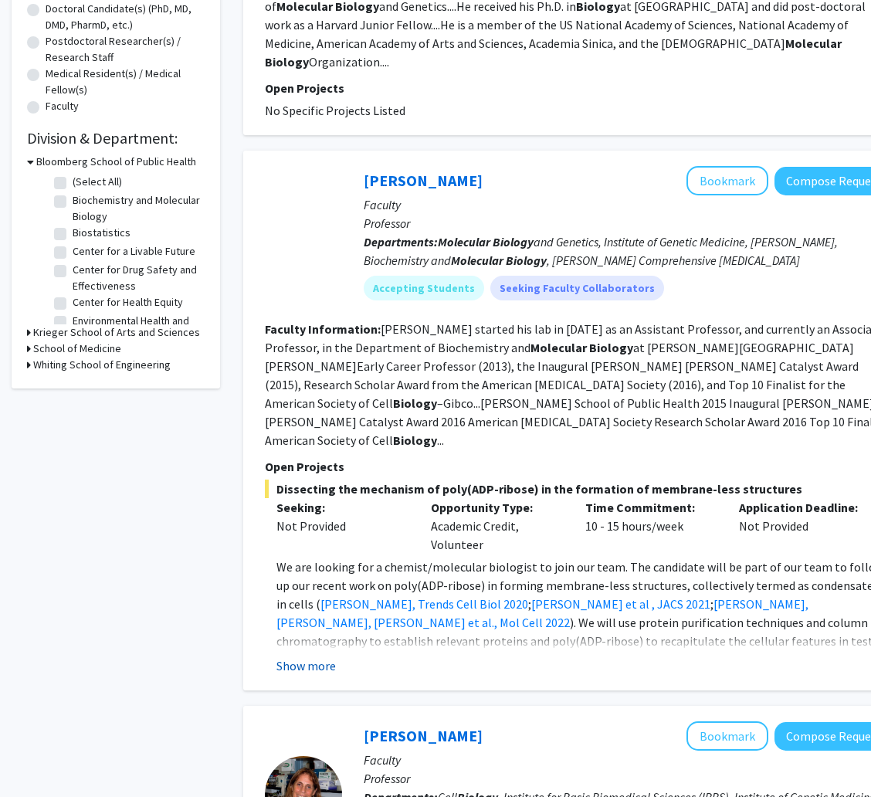
click at [320, 656] on button "Show more" at bounding box center [305, 665] width 59 height 19
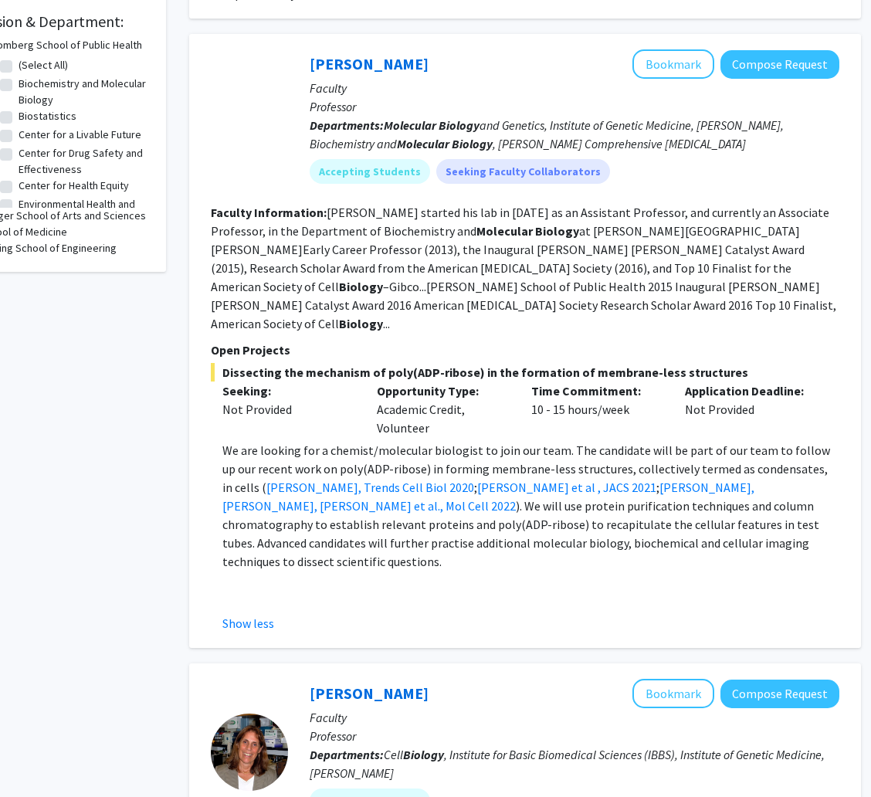
scroll to position [116, 54]
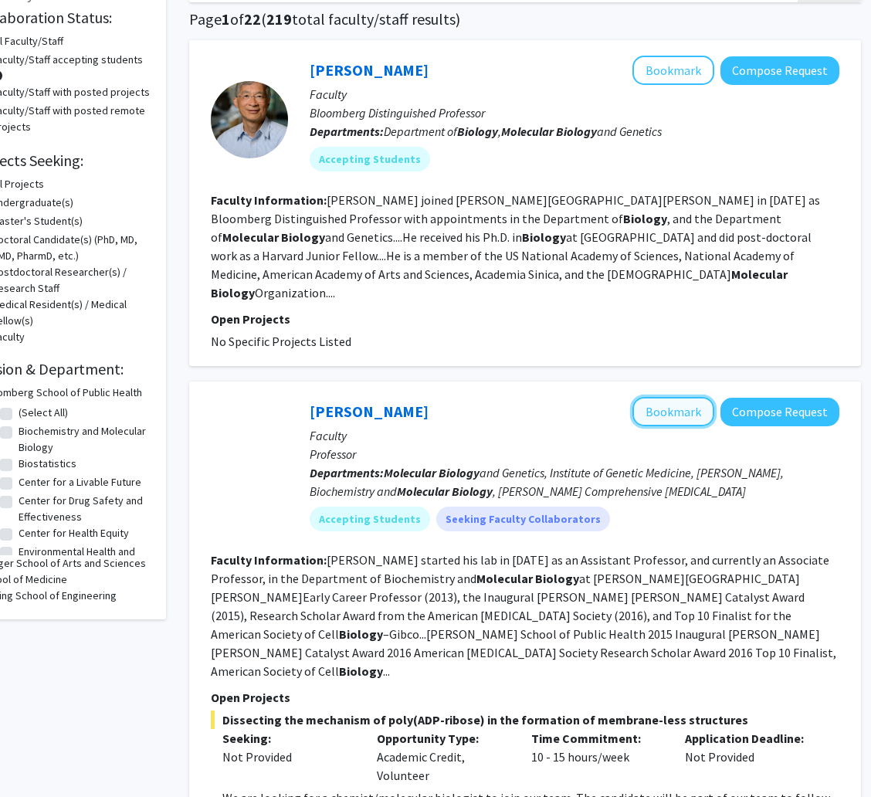
click at [669, 397] on button "Bookmark" at bounding box center [673, 411] width 82 height 29
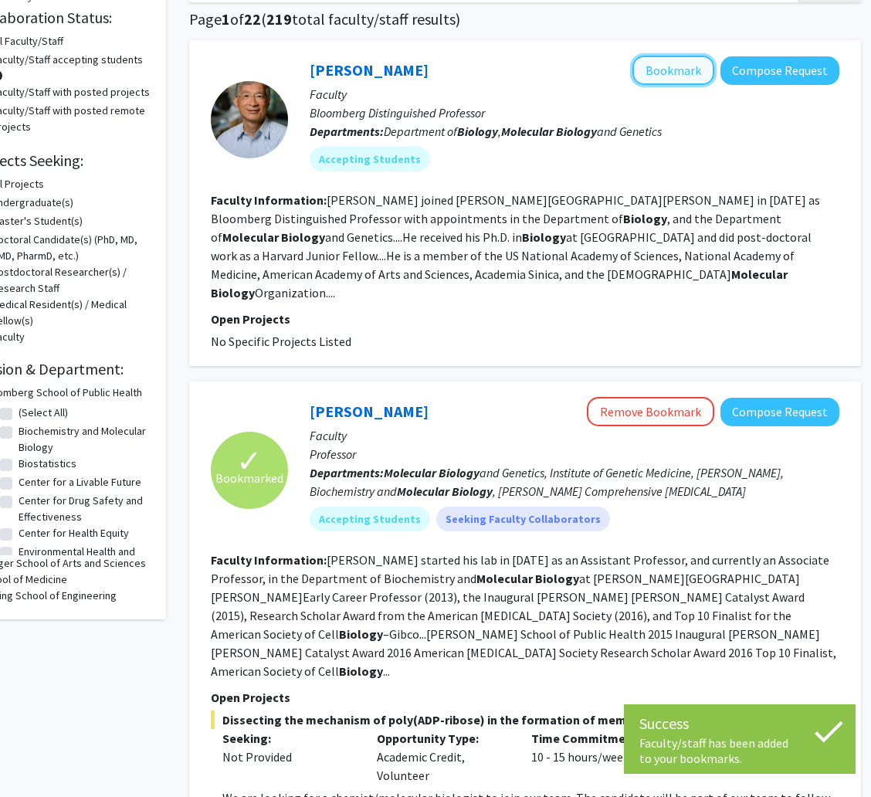
click at [678, 67] on button "Bookmark" at bounding box center [673, 70] width 82 height 29
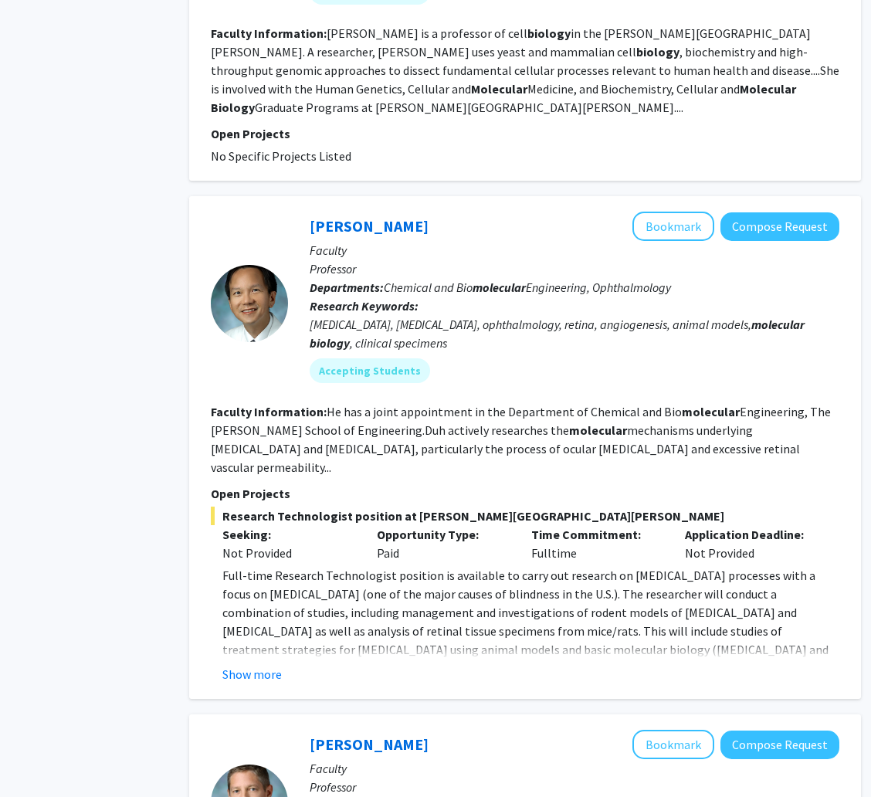
scroll to position [1273, 54]
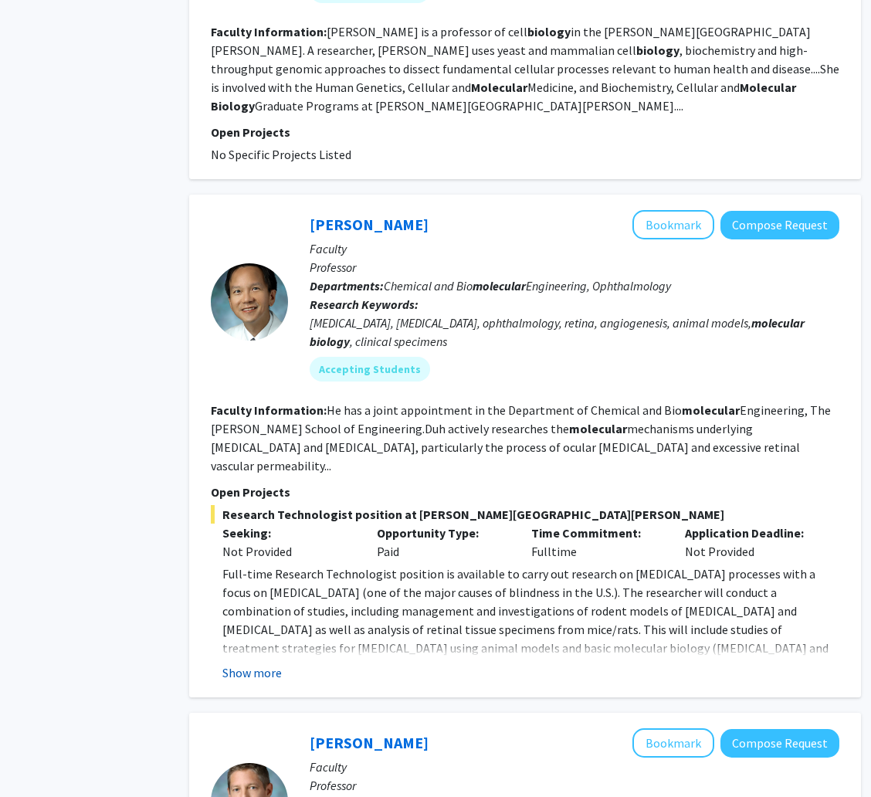
click at [267, 663] on button "Show more" at bounding box center [251, 672] width 59 height 19
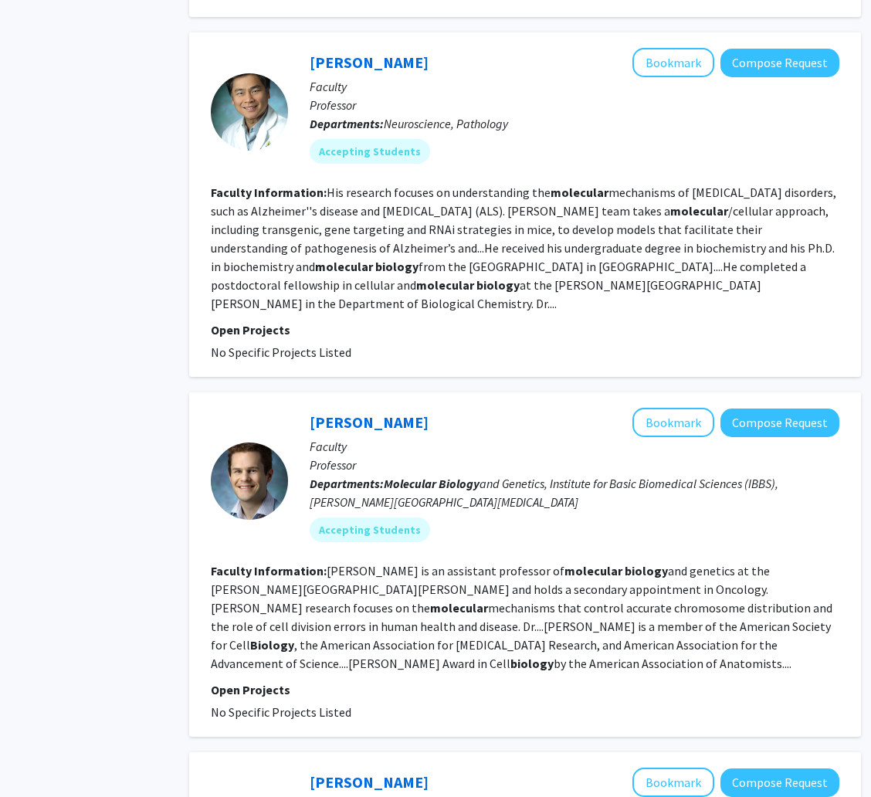
scroll to position [2801, 54]
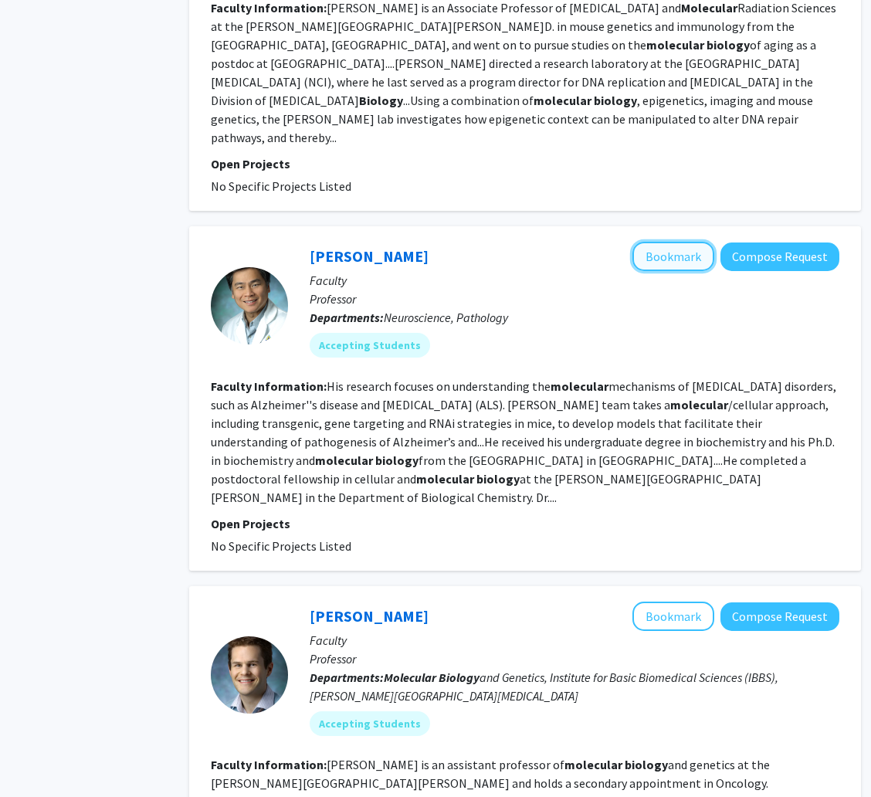
click at [672, 242] on button "Bookmark" at bounding box center [673, 256] width 82 height 29
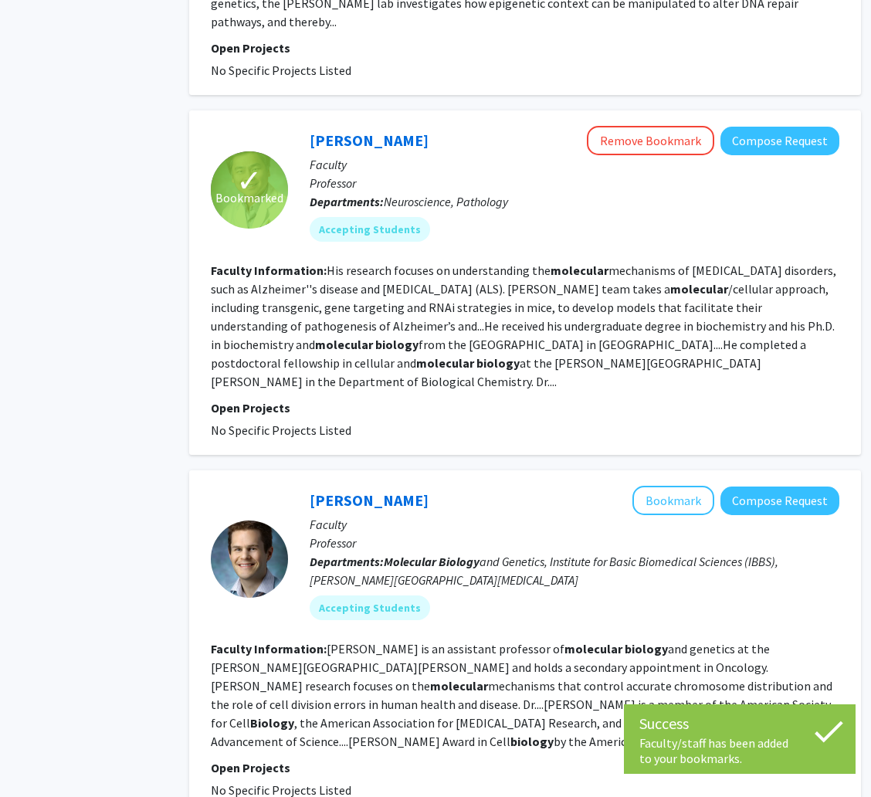
scroll to position [3033, 54]
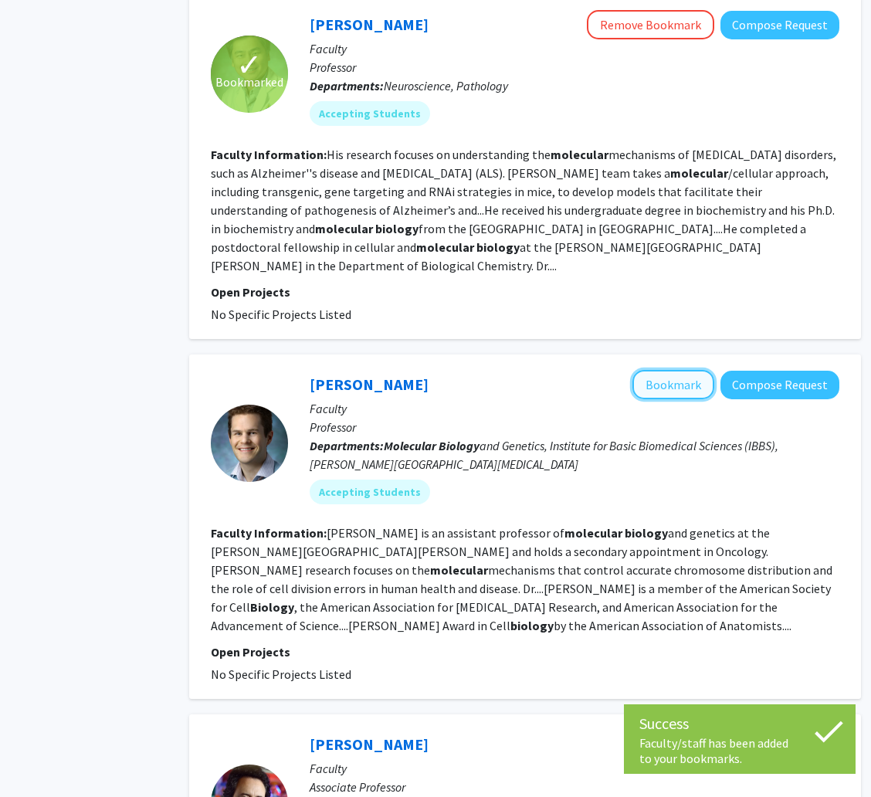
click at [652, 370] on button "Bookmark" at bounding box center [673, 384] width 82 height 29
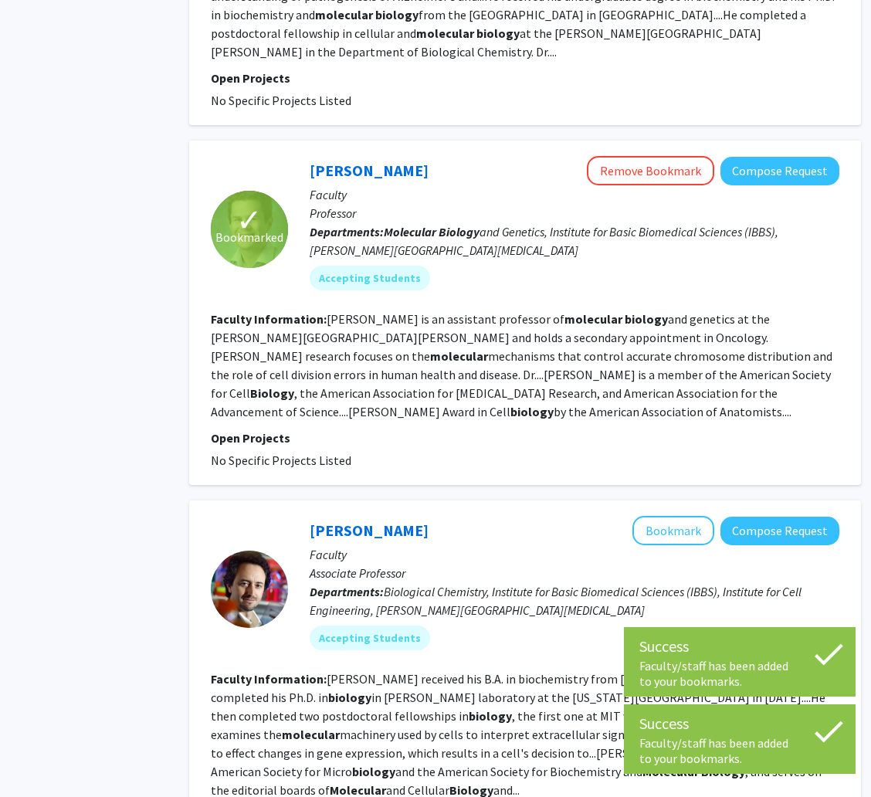
scroll to position [3381, 54]
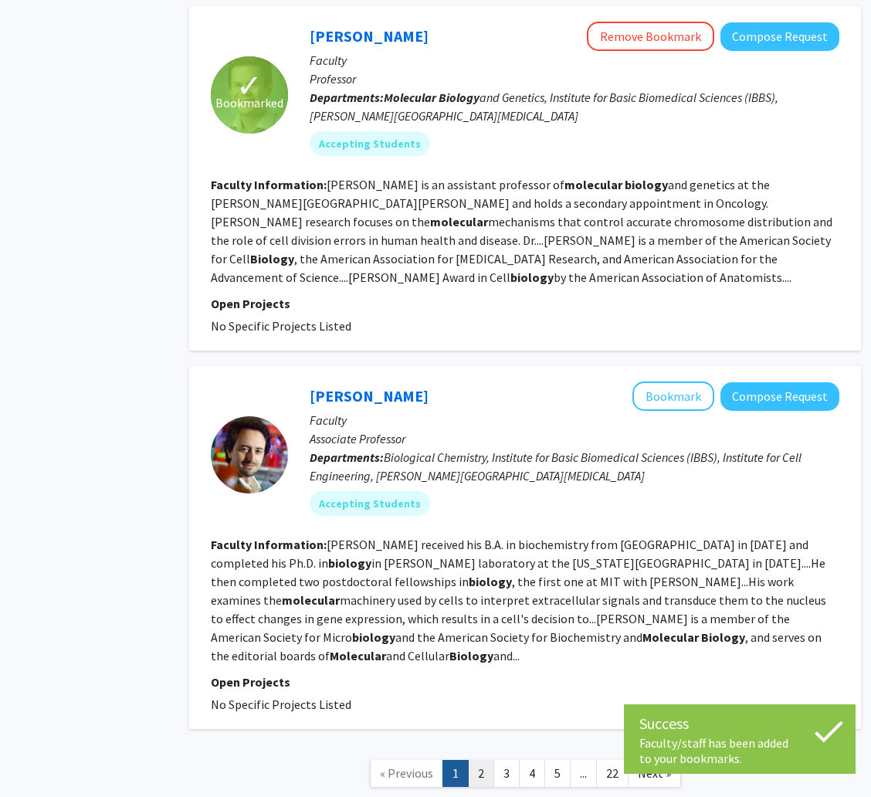
click at [476, 760] on link "2" at bounding box center [481, 773] width 26 height 27
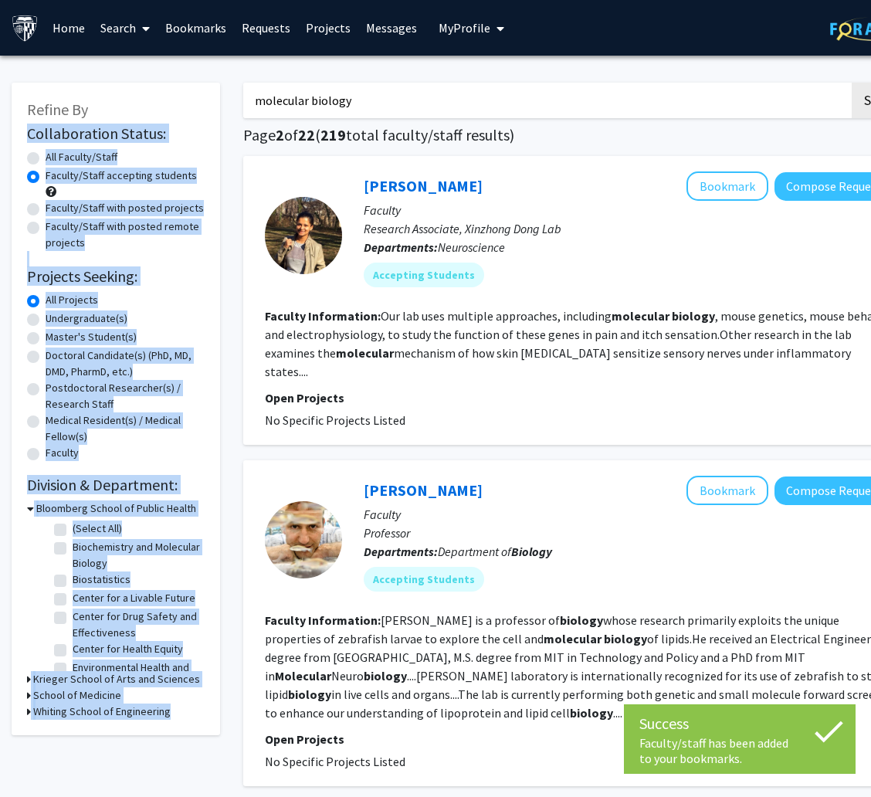
drag, startPoint x: 422, startPoint y: 77, endPoint x: 220, endPoint y: 83, distance: 202.4
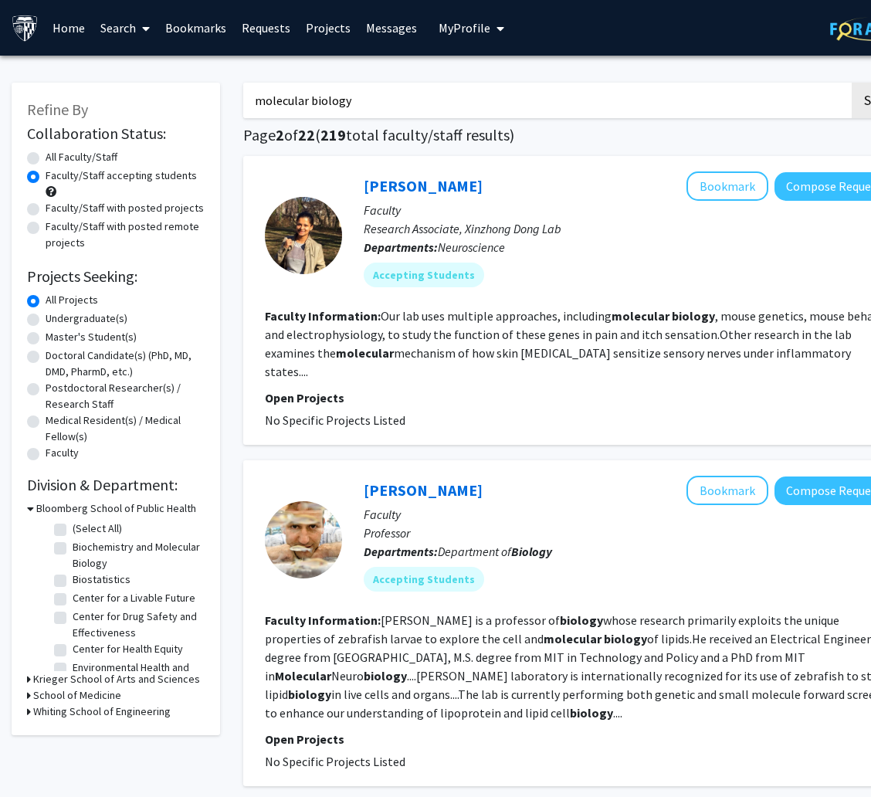
click at [349, 619] on fg-read-more "Steven Farber is a professor of biology whose research primarily exploits the u…" at bounding box center [577, 666] width 625 height 108
drag, startPoint x: 413, startPoint y: 103, endPoint x: 193, endPoint y: 125, distance: 221.1
type input "chemistry"
click at [851, 83] on button "Search" at bounding box center [882, 101] width 63 height 36
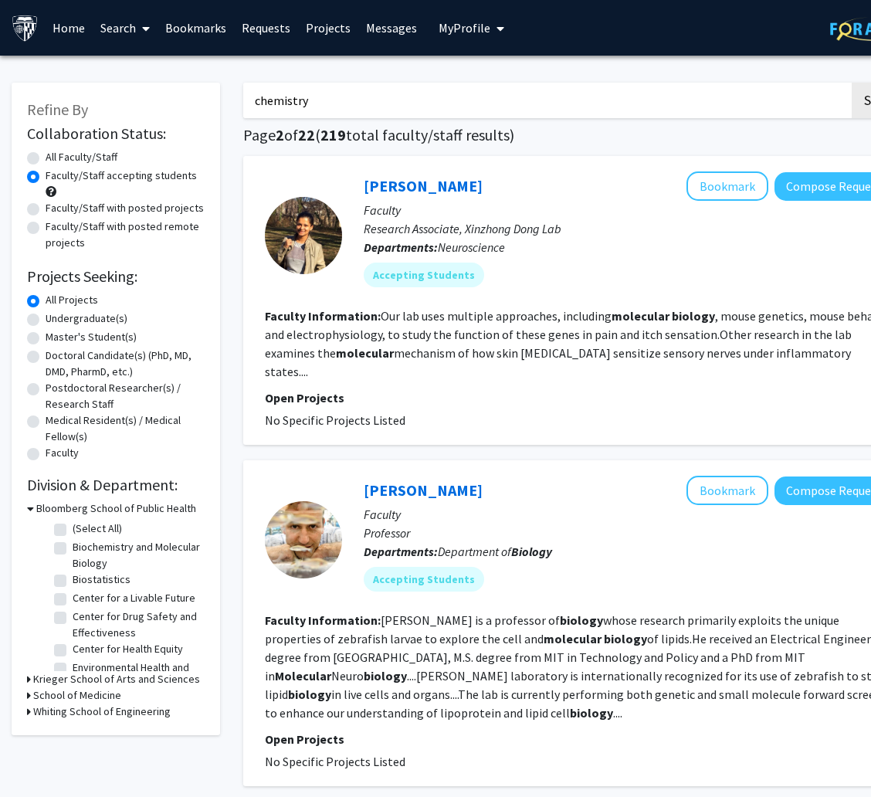
radio input "true"
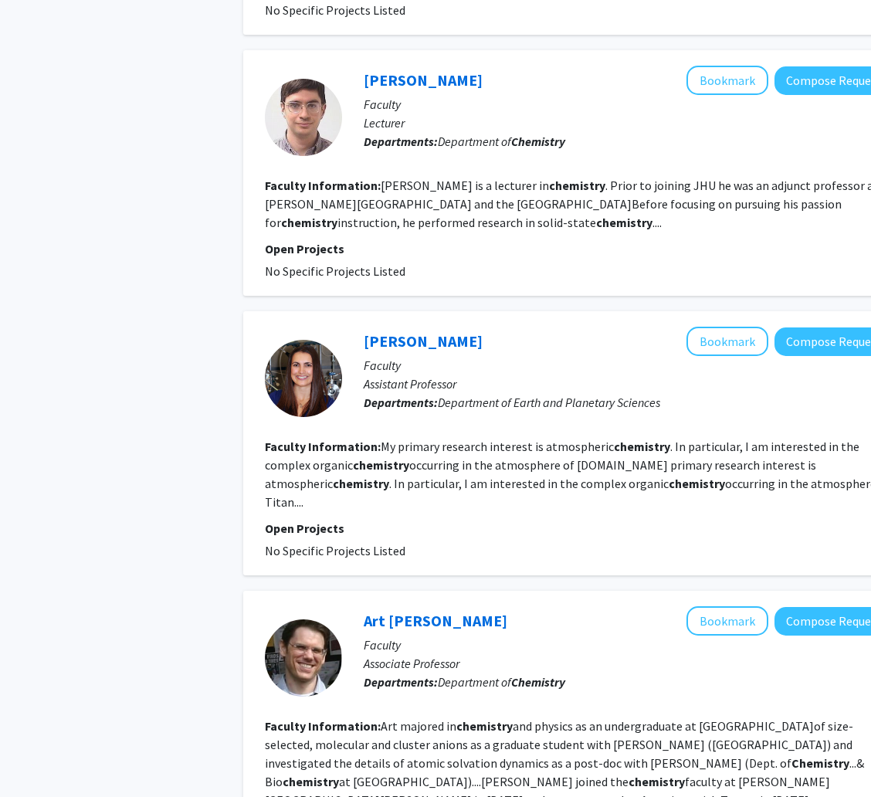
scroll to position [2852, 0]
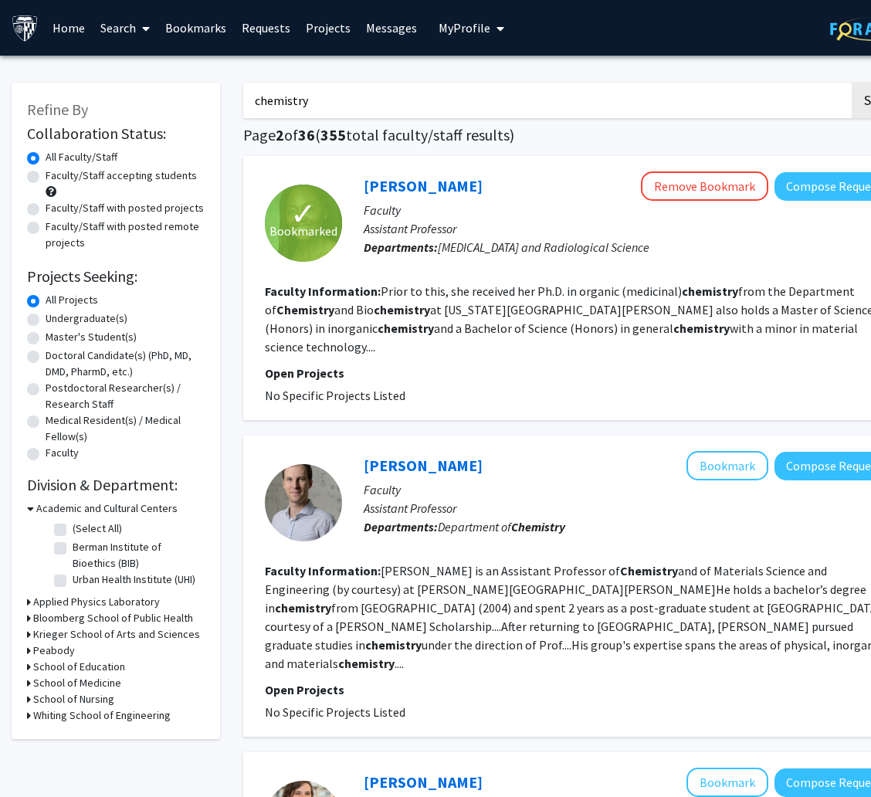
click at [441, 86] on input "chemistry" at bounding box center [546, 101] width 606 height 36
type input "chemistry x"
click at [851, 83] on button "Search" at bounding box center [882, 101] width 63 height 36
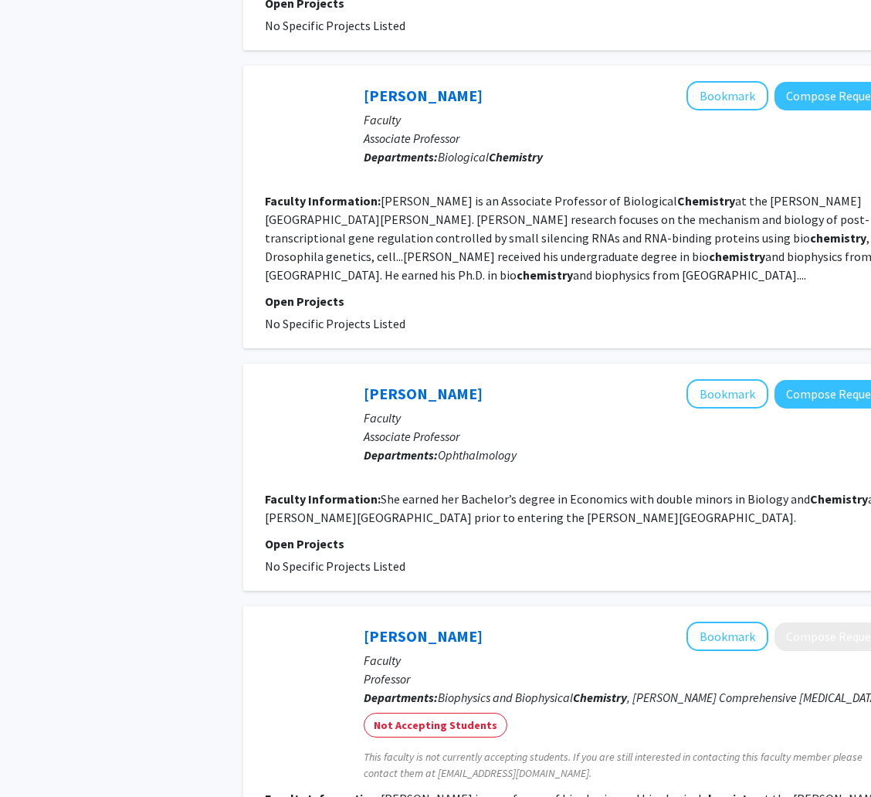
scroll to position [2300, 0]
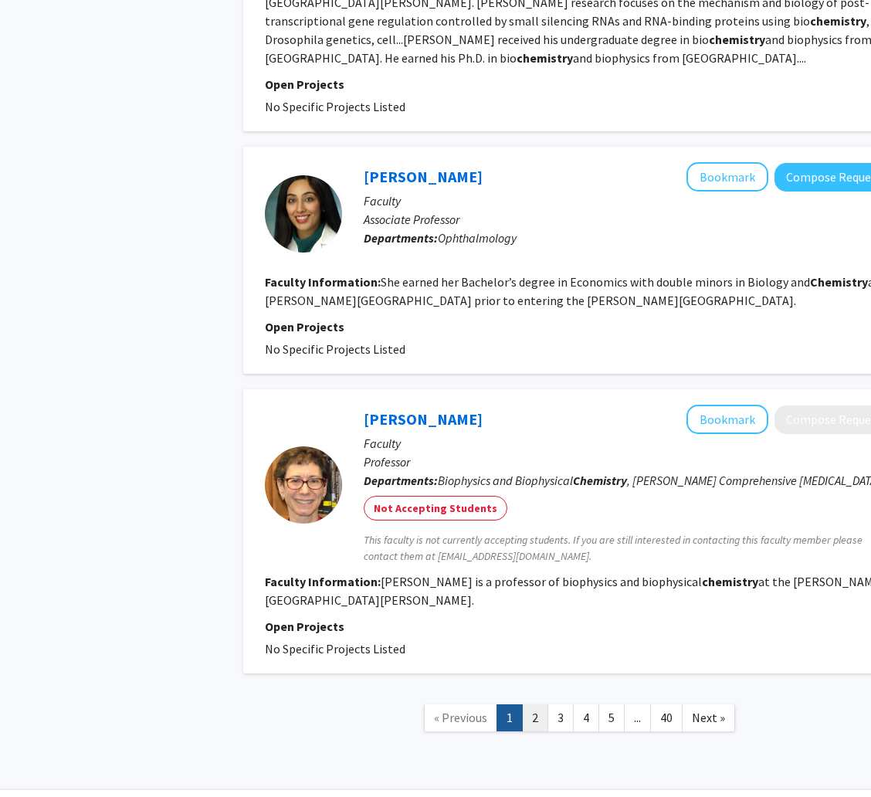
click at [536, 704] on link "2" at bounding box center [535, 717] width 26 height 27
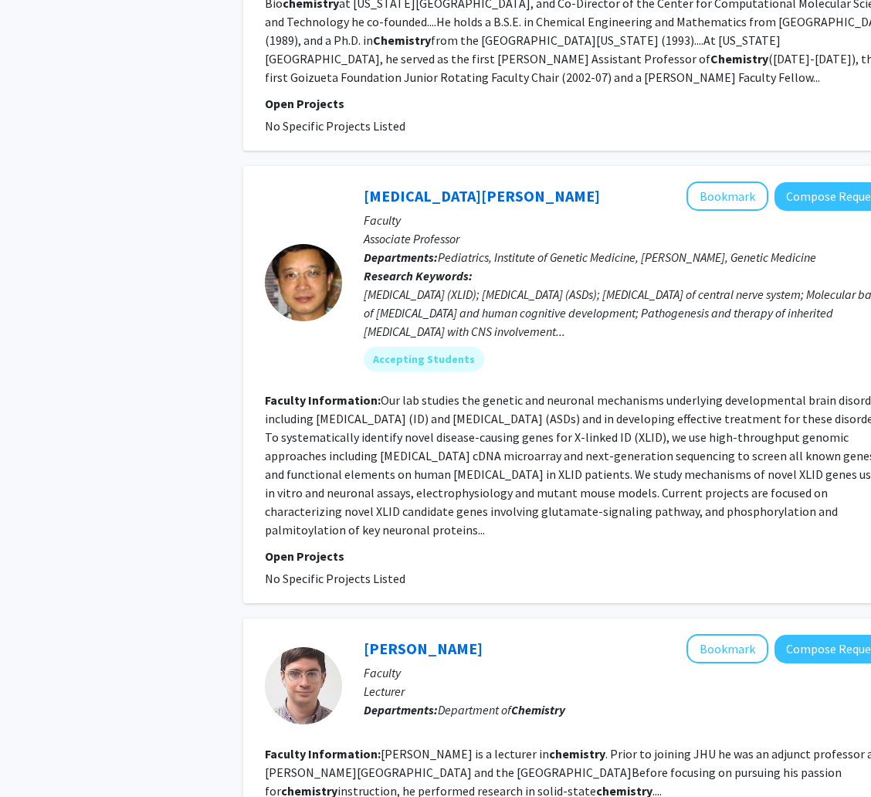
scroll to position [3009, 0]
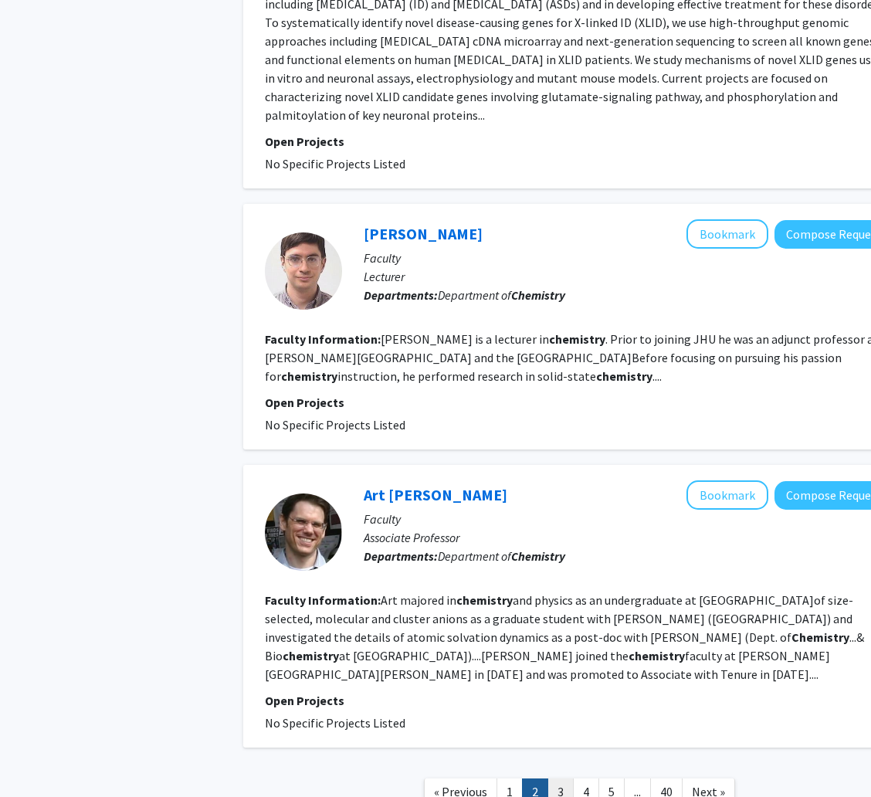
click at [564, 778] on link "3" at bounding box center [560, 791] width 26 height 27
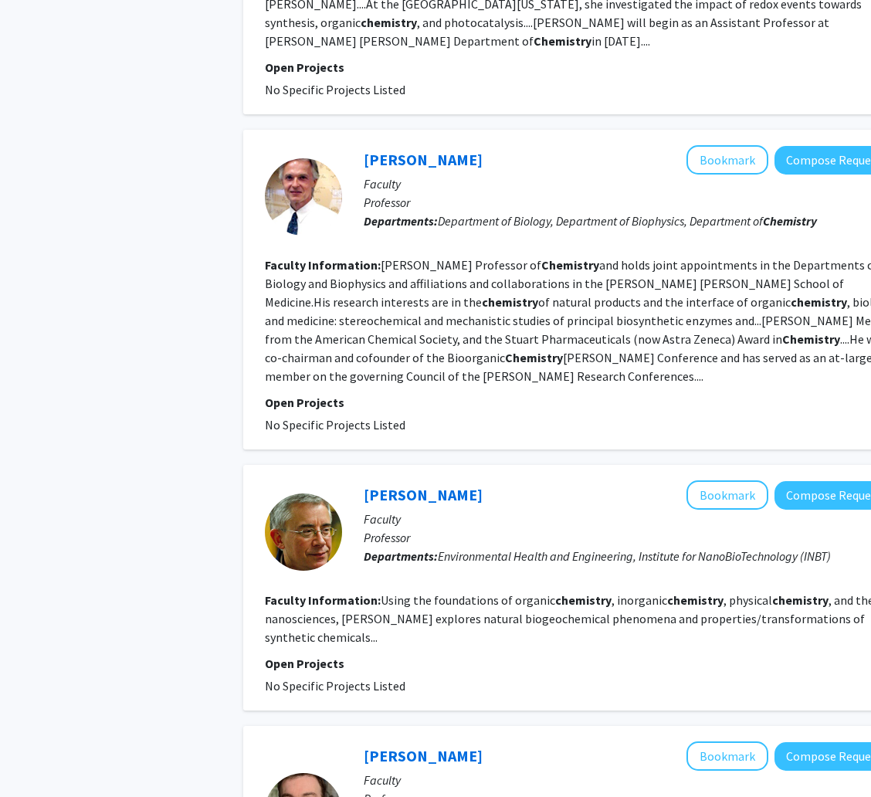
scroll to position [2642, 0]
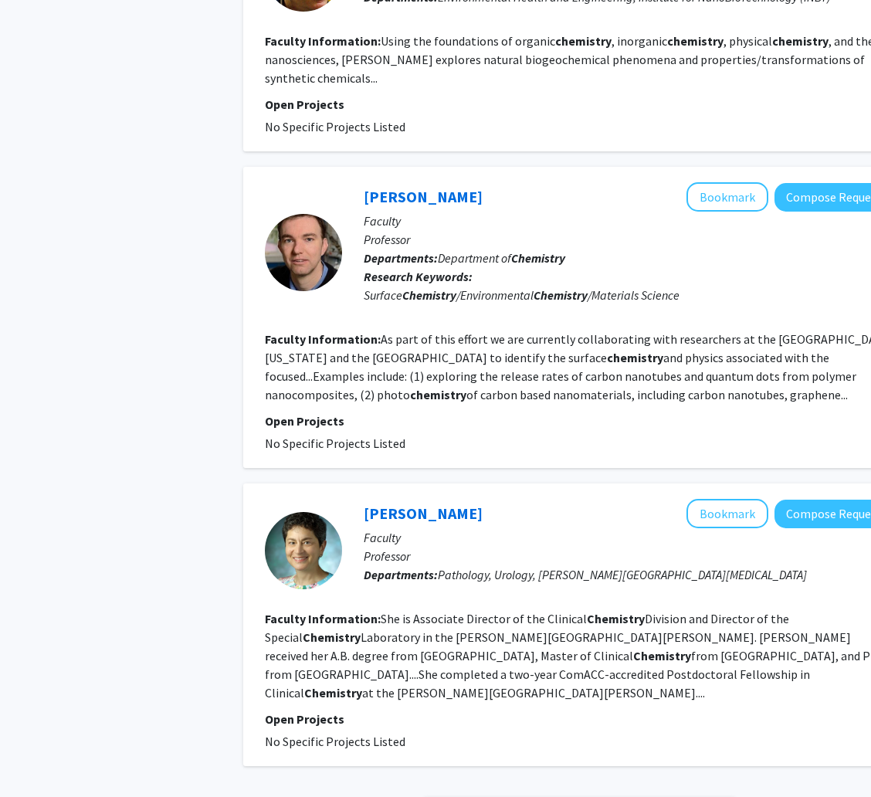
click at [580, 796] on link "4" at bounding box center [586, 810] width 26 height 27
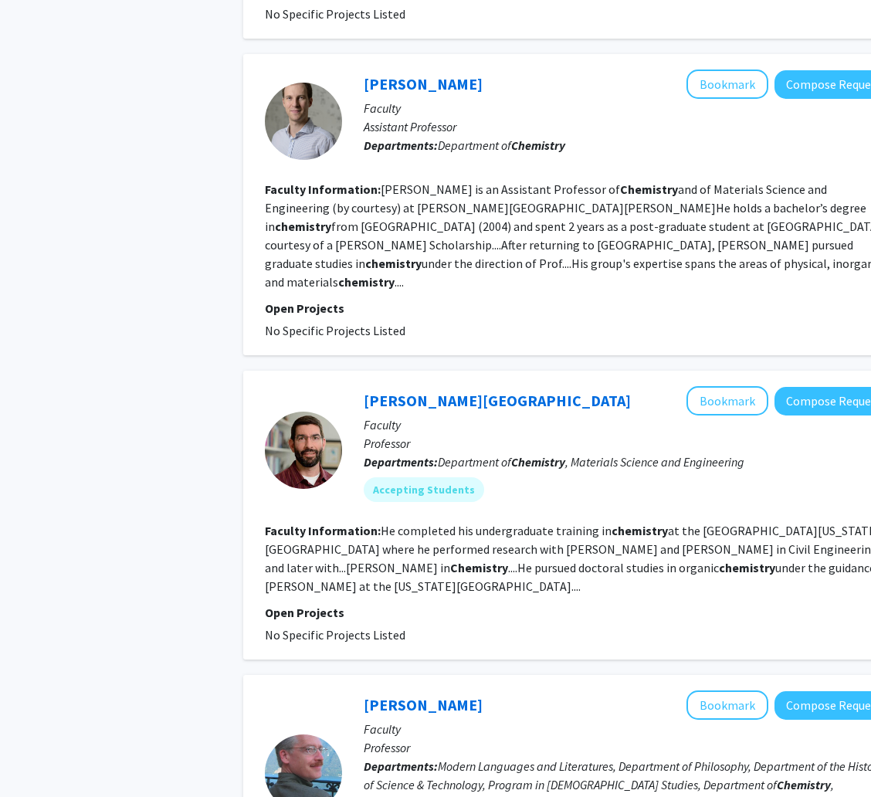
scroll to position [2547, 0]
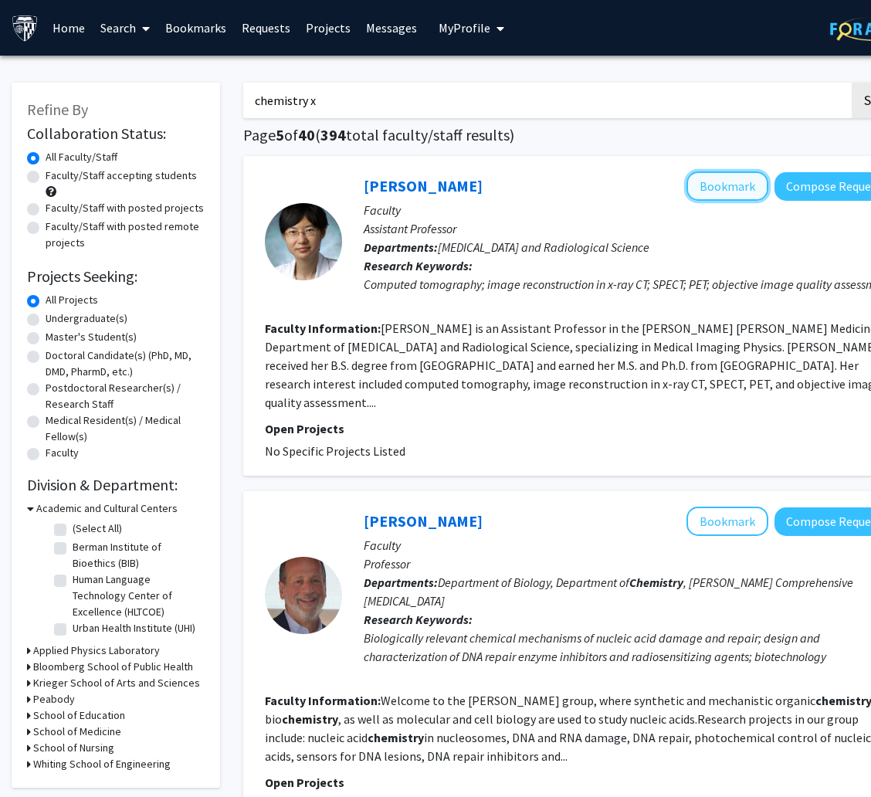
click at [720, 185] on button "Bookmark" at bounding box center [727, 185] width 82 height 29
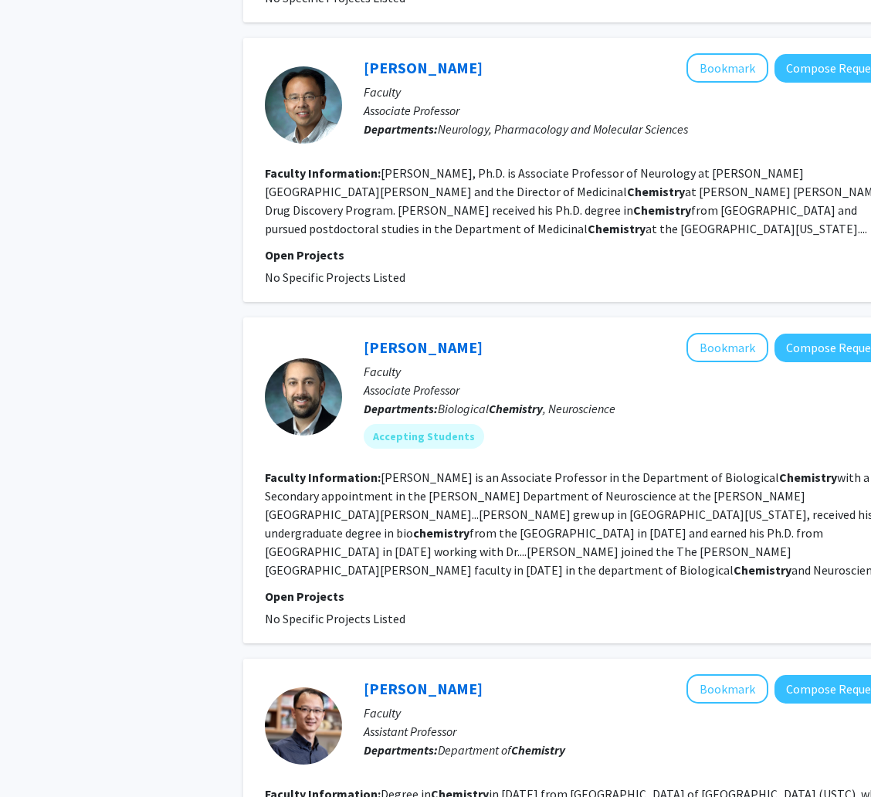
scroll to position [1737, 0]
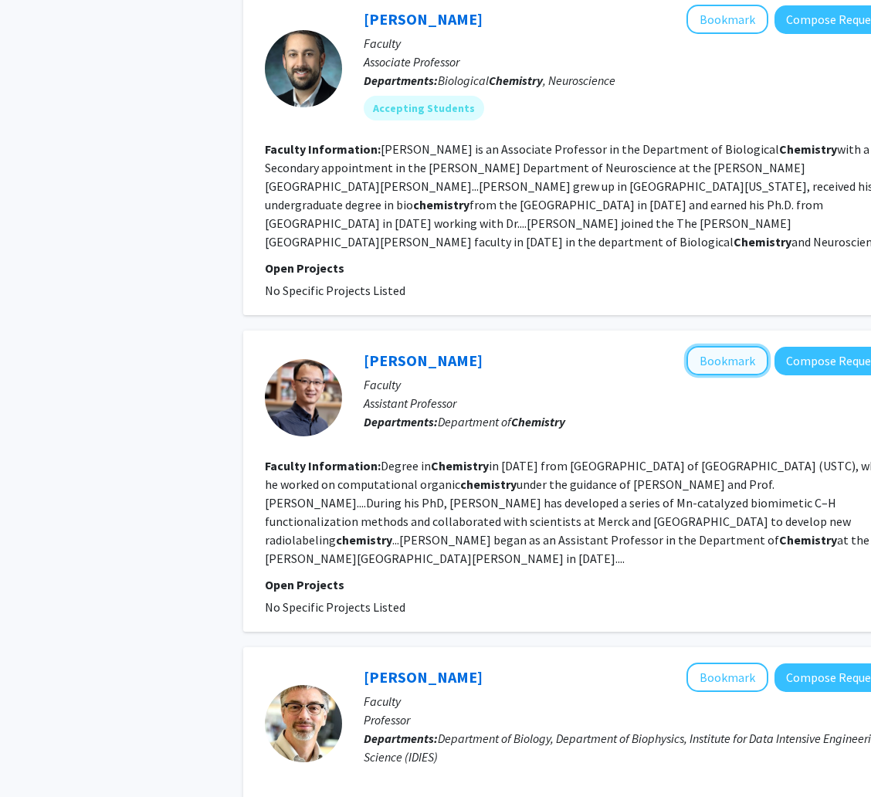
click at [724, 346] on button "Bookmark" at bounding box center [727, 360] width 82 height 29
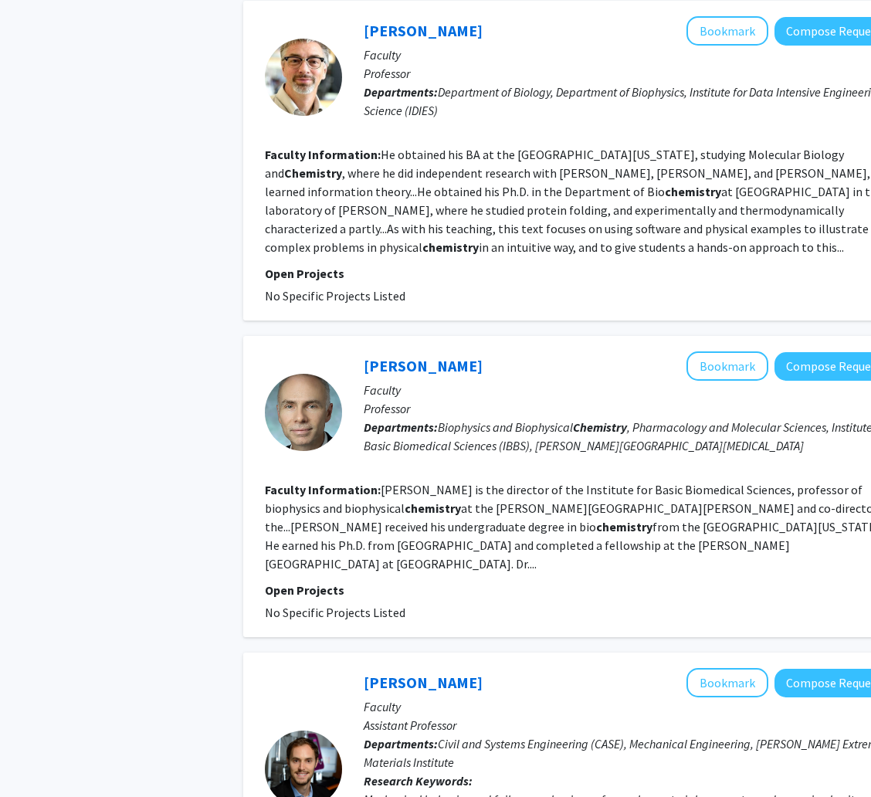
scroll to position [2663, 0]
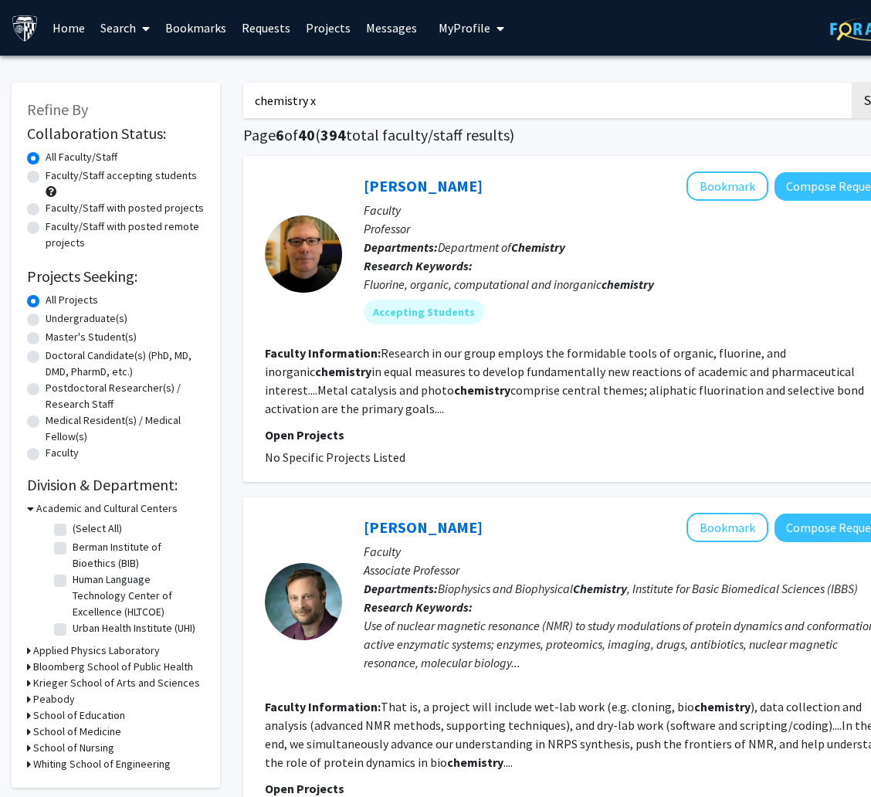
click at [216, 30] on link "Bookmarks" at bounding box center [195, 28] width 76 height 54
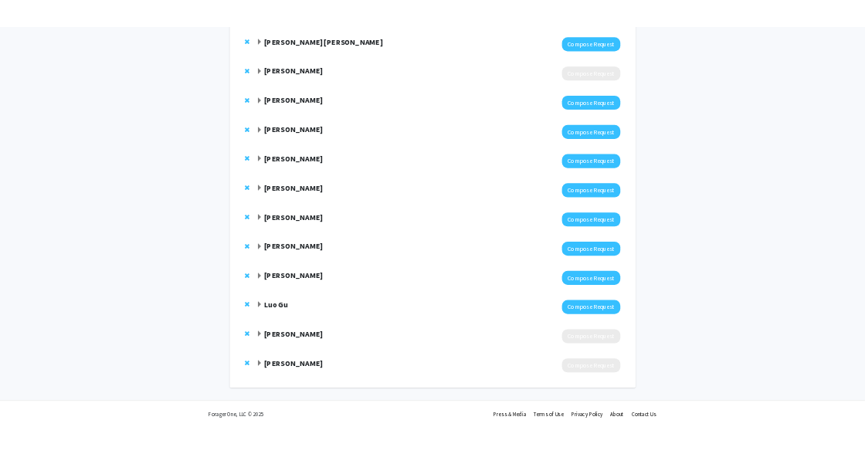
scroll to position [479, 0]
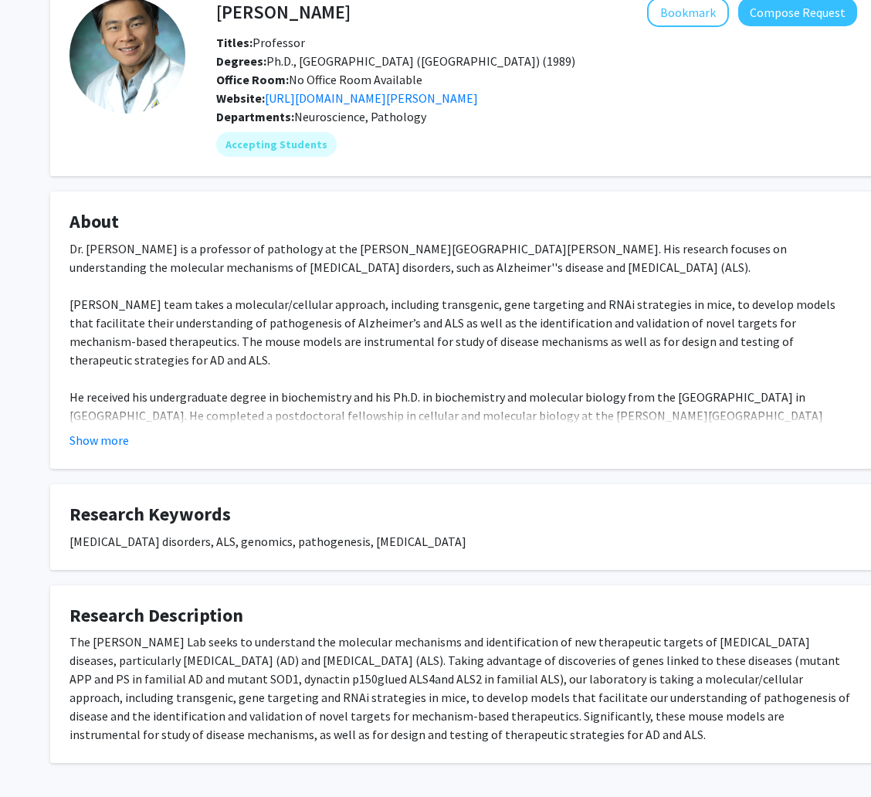
scroll to position [150, 0]
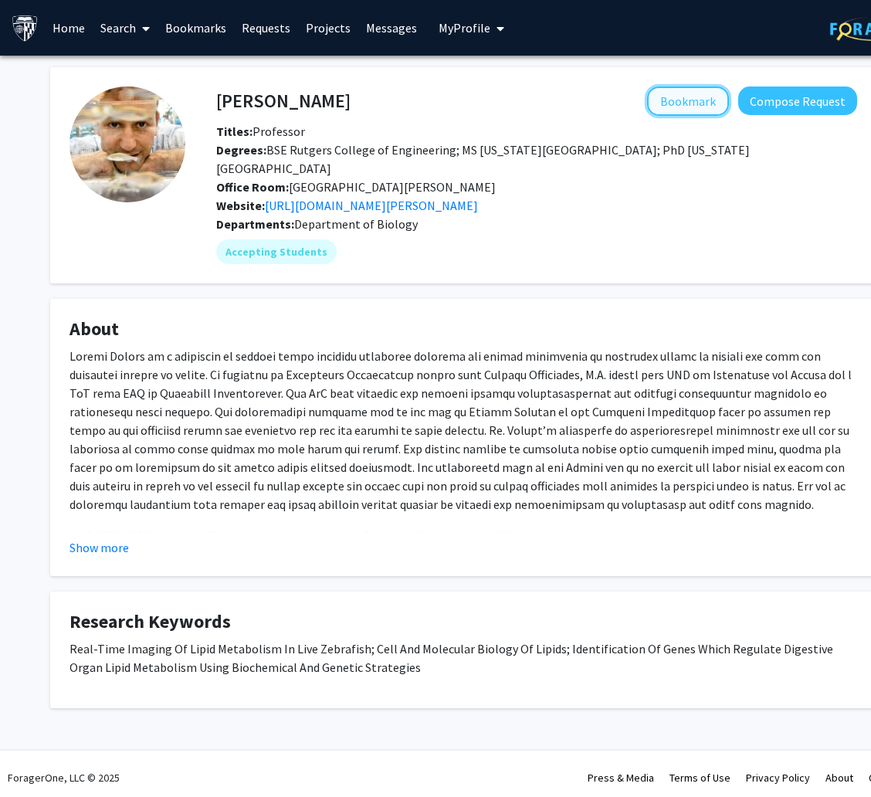
click at [701, 96] on button "Bookmark" at bounding box center [688, 100] width 82 height 29
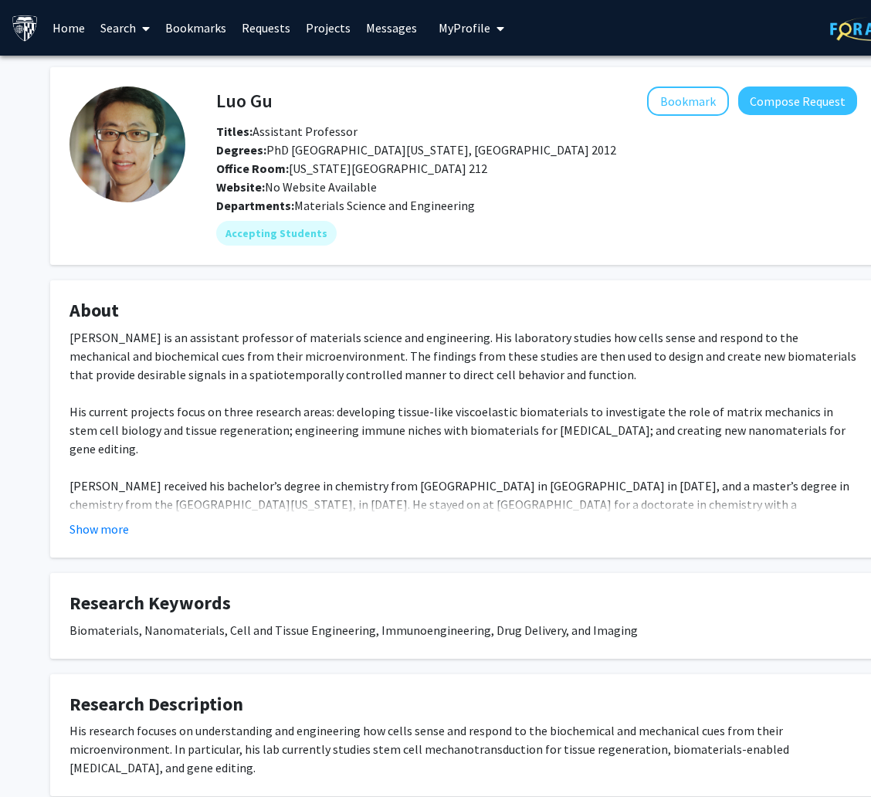
click at [387, 452] on div "[PERSON_NAME] is an assistant professor of materials science and engineering. H…" at bounding box center [462, 448] width 787 height 241
click at [696, 94] on button "Bookmark" at bounding box center [688, 100] width 82 height 29
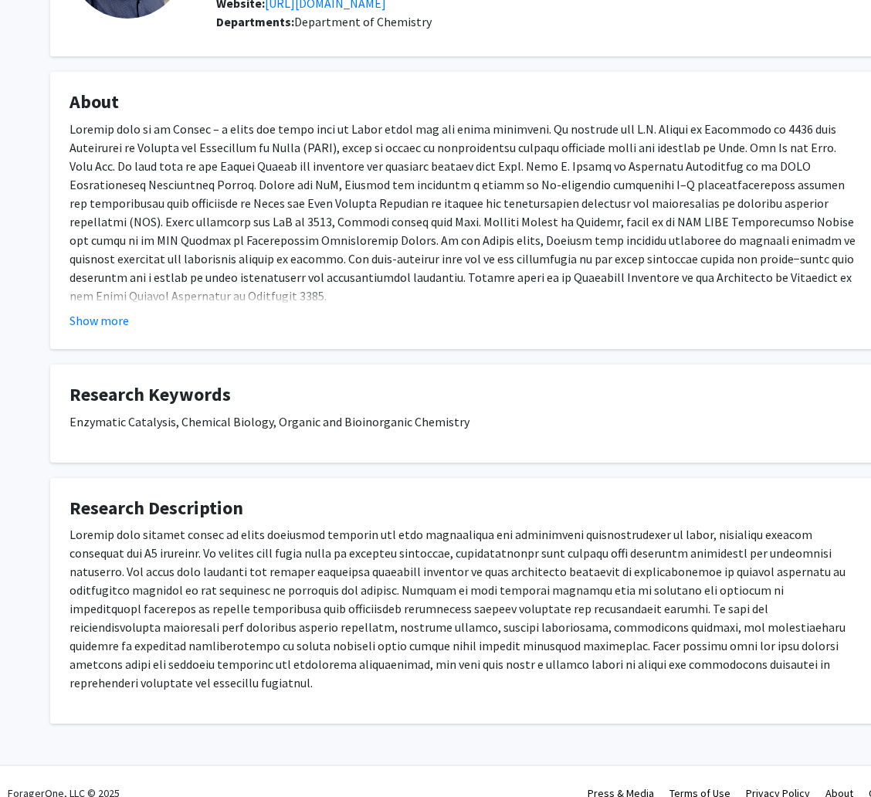
scroll to position [187, 0]
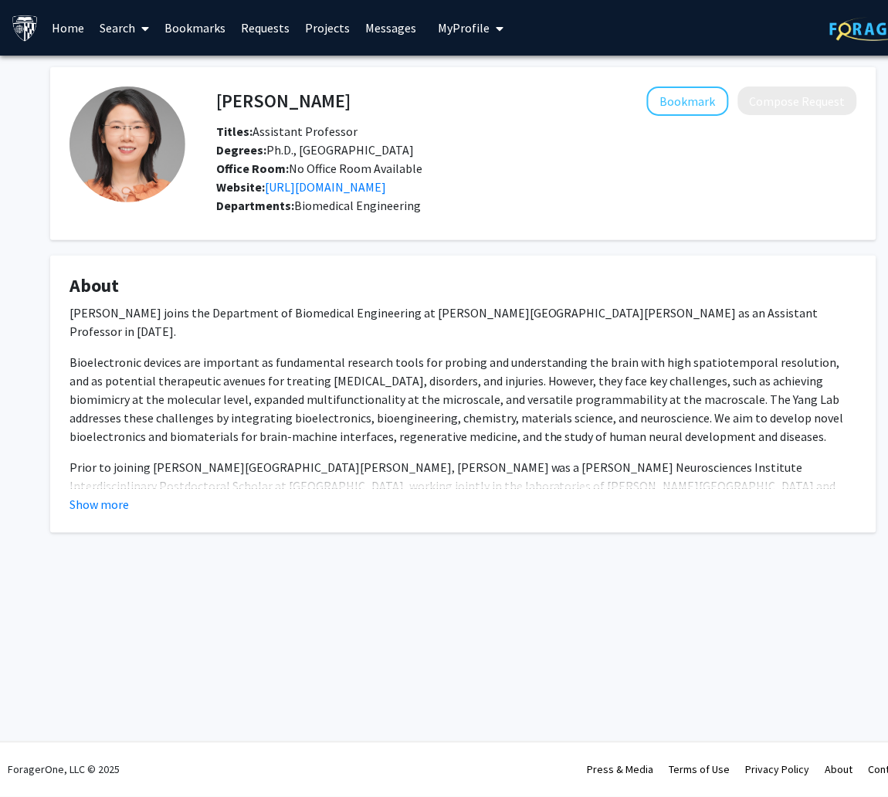
click at [304, 474] on p "Prior to joining Johns Hopkins University, Dr. Yang was a Wu Tsai Neurosciences…" at bounding box center [462, 523] width 787 height 130
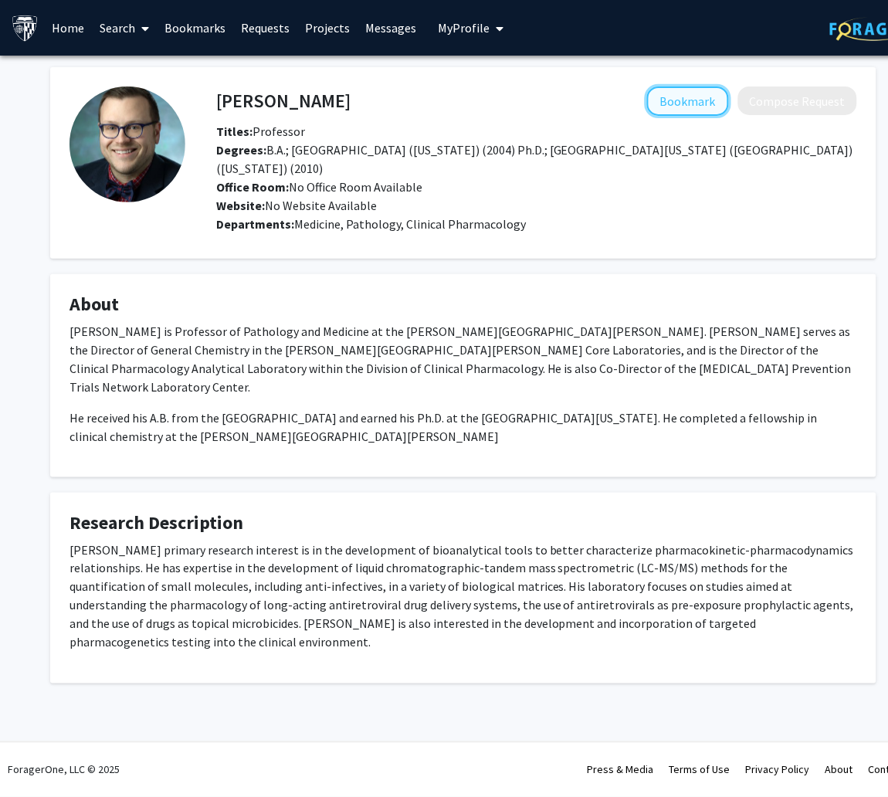
click at [674, 101] on button "Bookmark" at bounding box center [688, 100] width 82 height 29
